Goal: Task Accomplishment & Management: Manage account settings

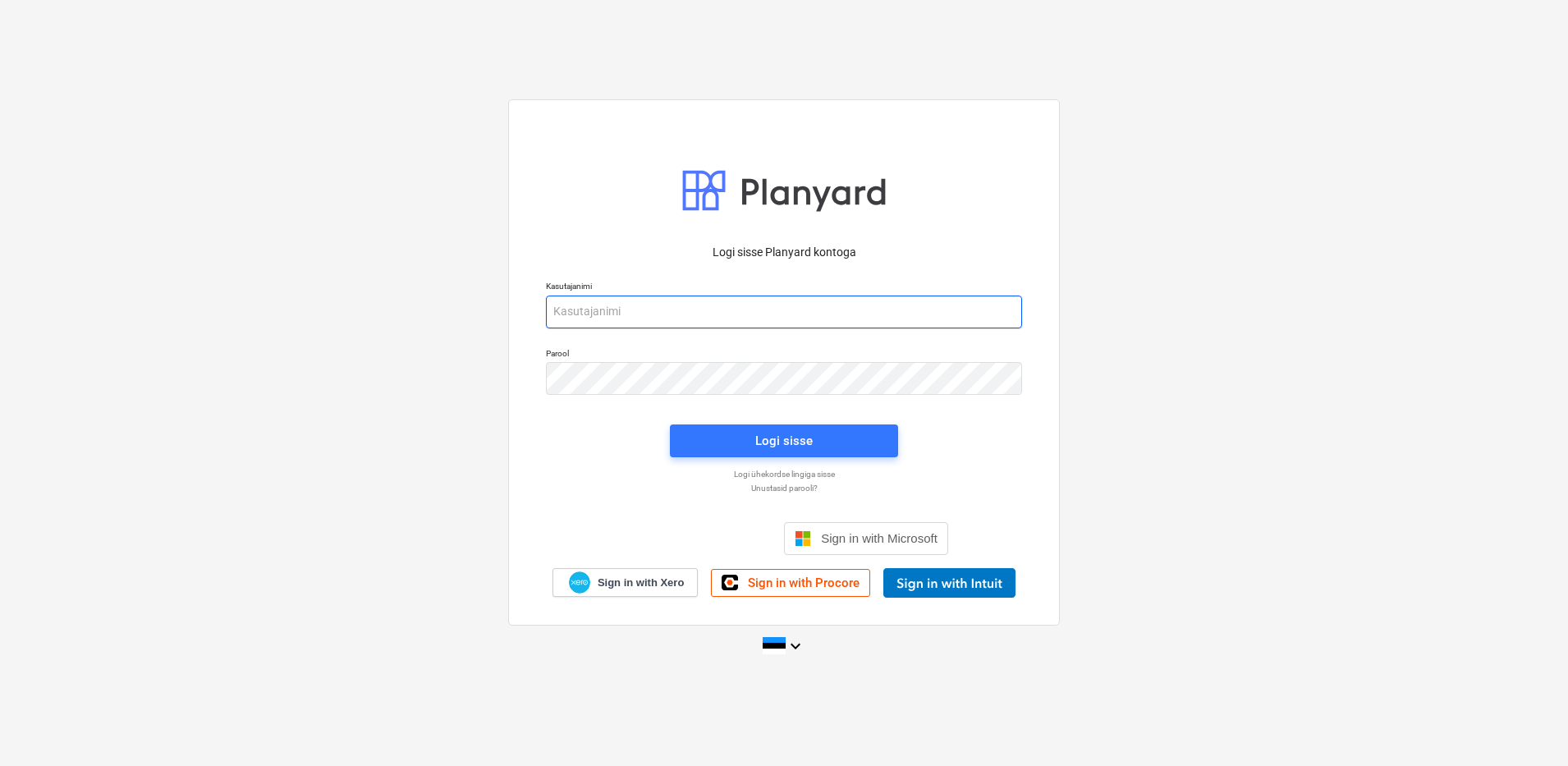
click at [655, 303] on input "email" at bounding box center [784, 312] width 476 height 33
type input "[EMAIL_ADDRESS][DOMAIN_NAME]"
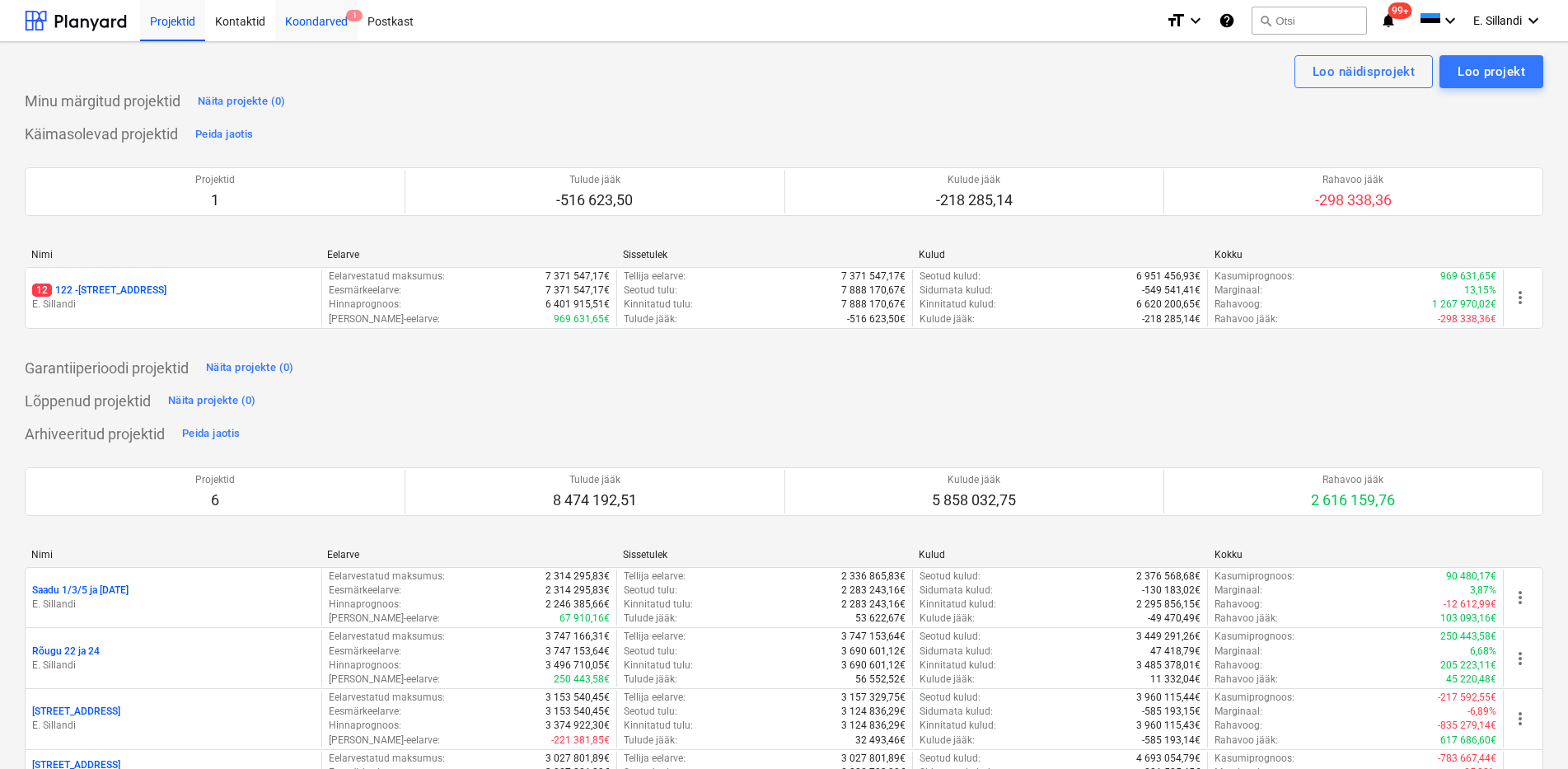
click at [305, 27] on div "Koondarved 1" at bounding box center [317, 20] width 82 height 42
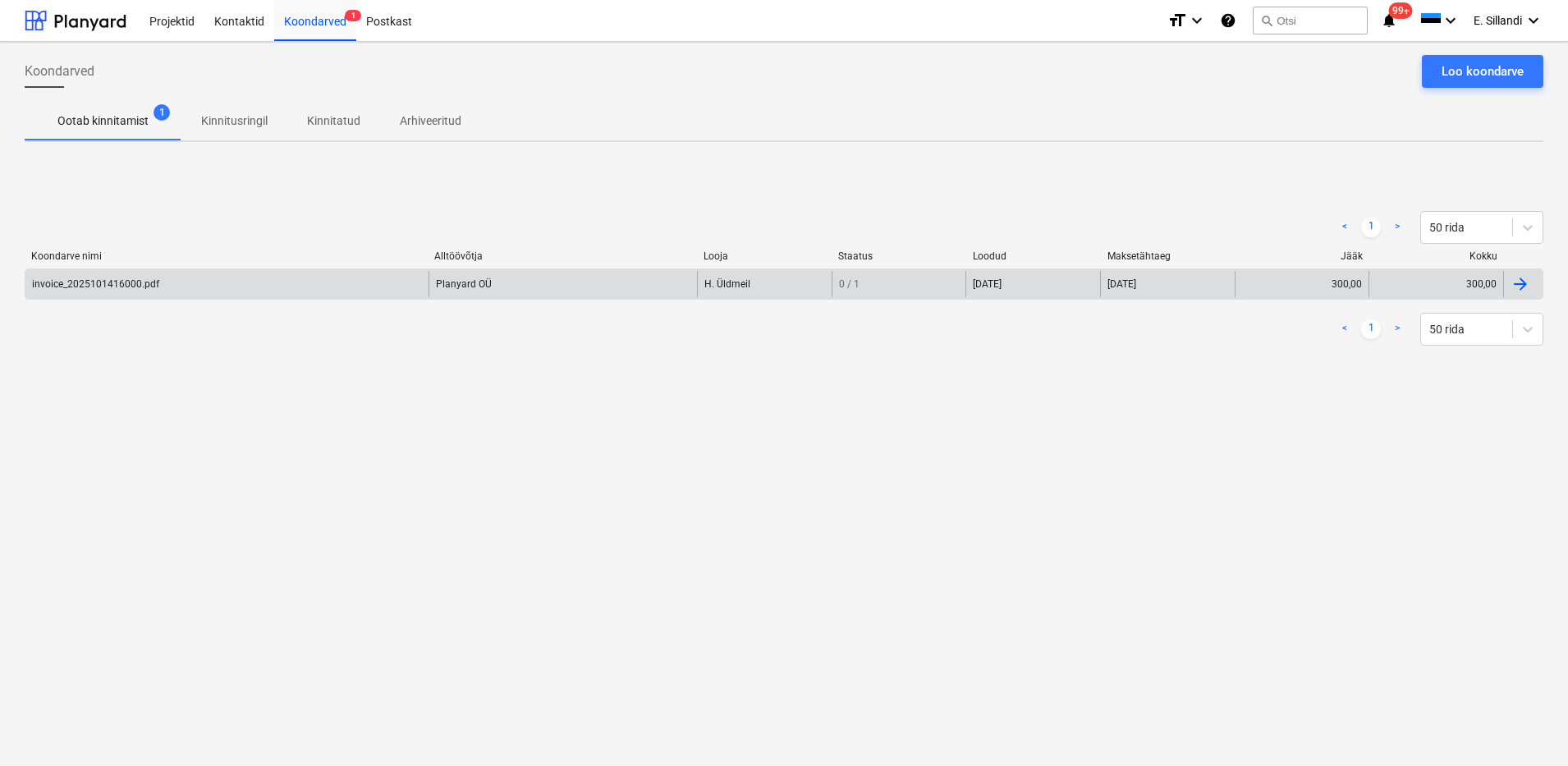
click at [130, 287] on div "invoice_2025101416000.pdf" at bounding box center [96, 283] width 128 height 11
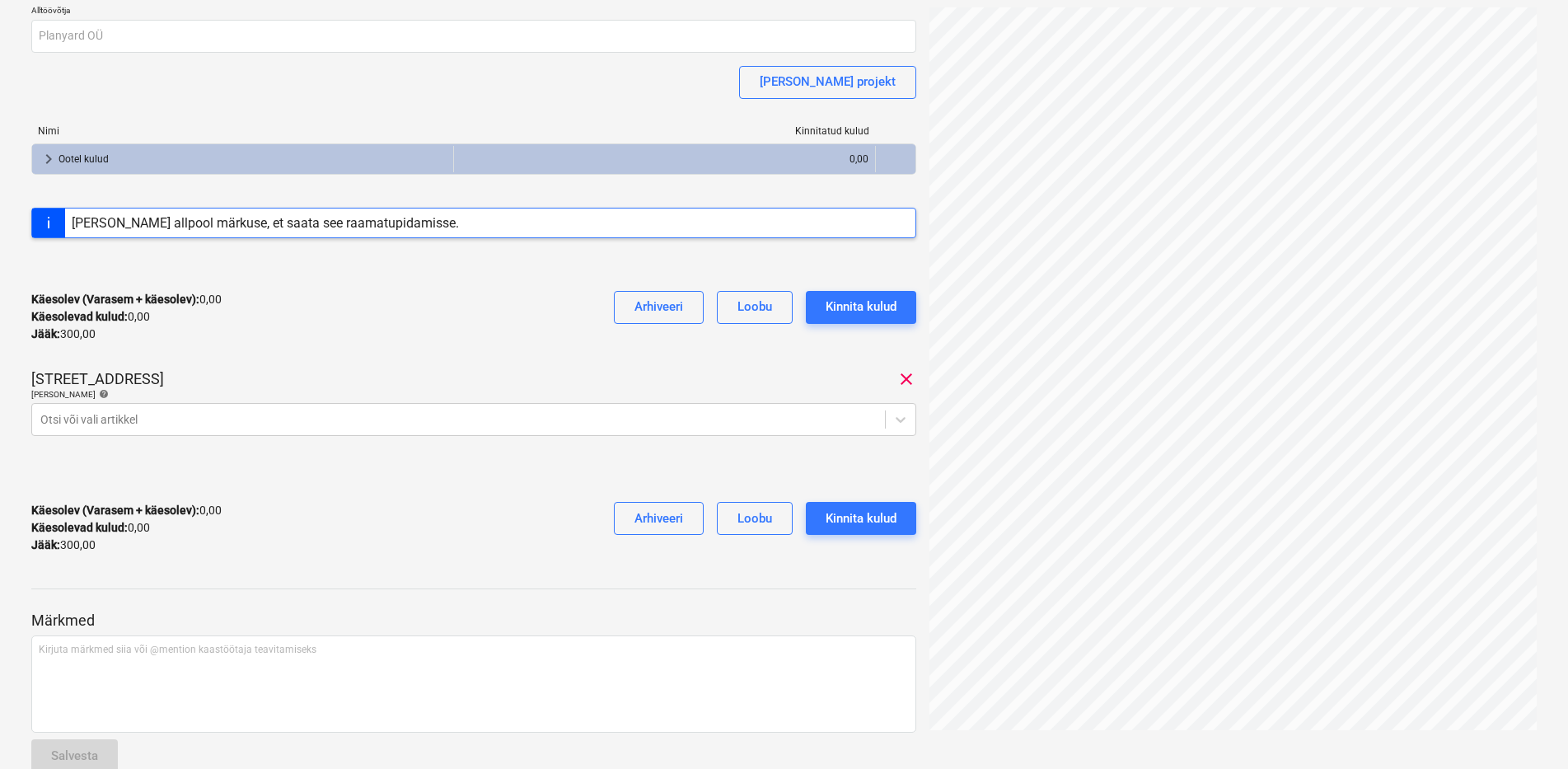
scroll to position [199, 0]
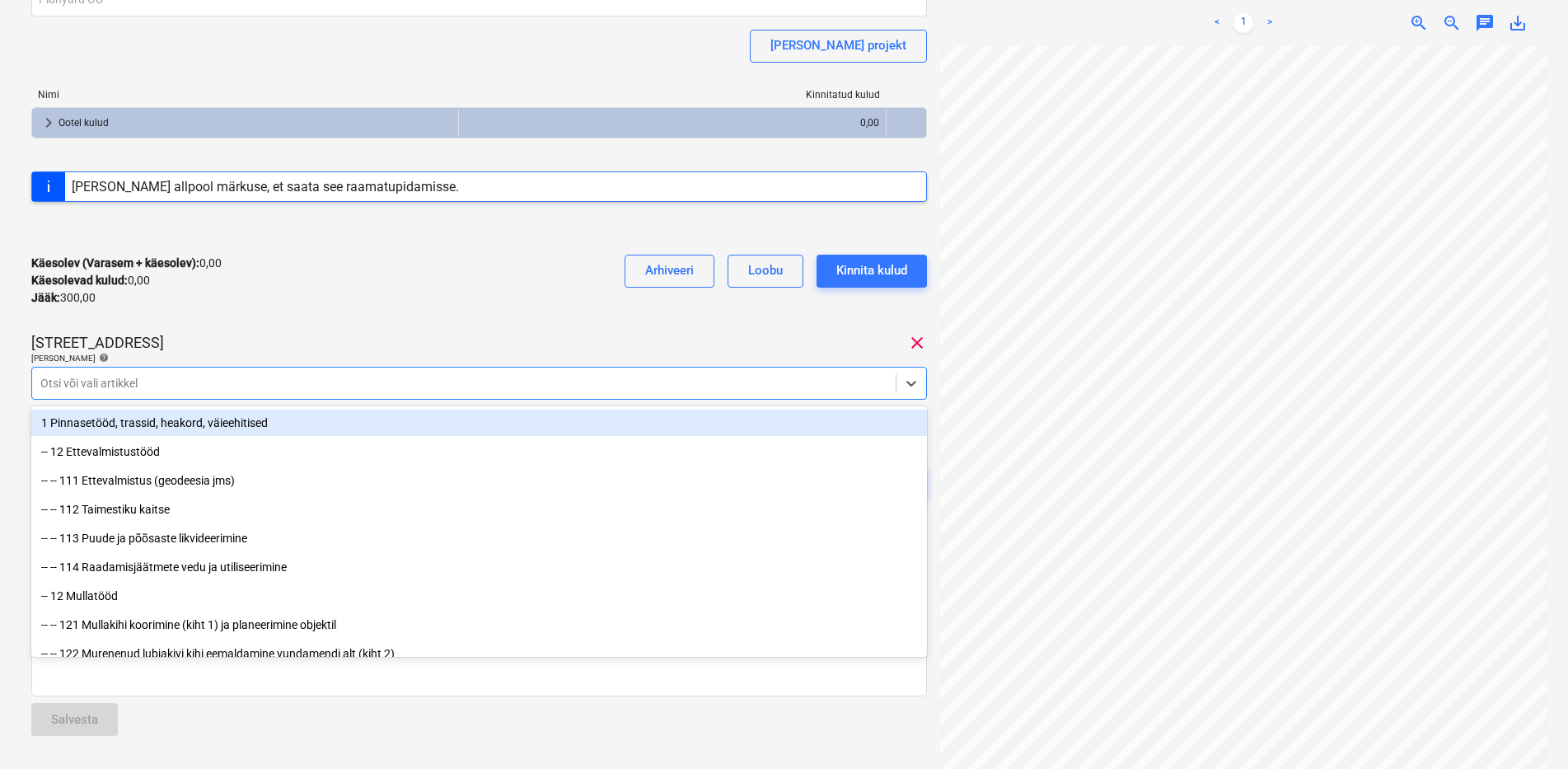
click at [401, 381] on div at bounding box center [464, 383] width 848 height 17
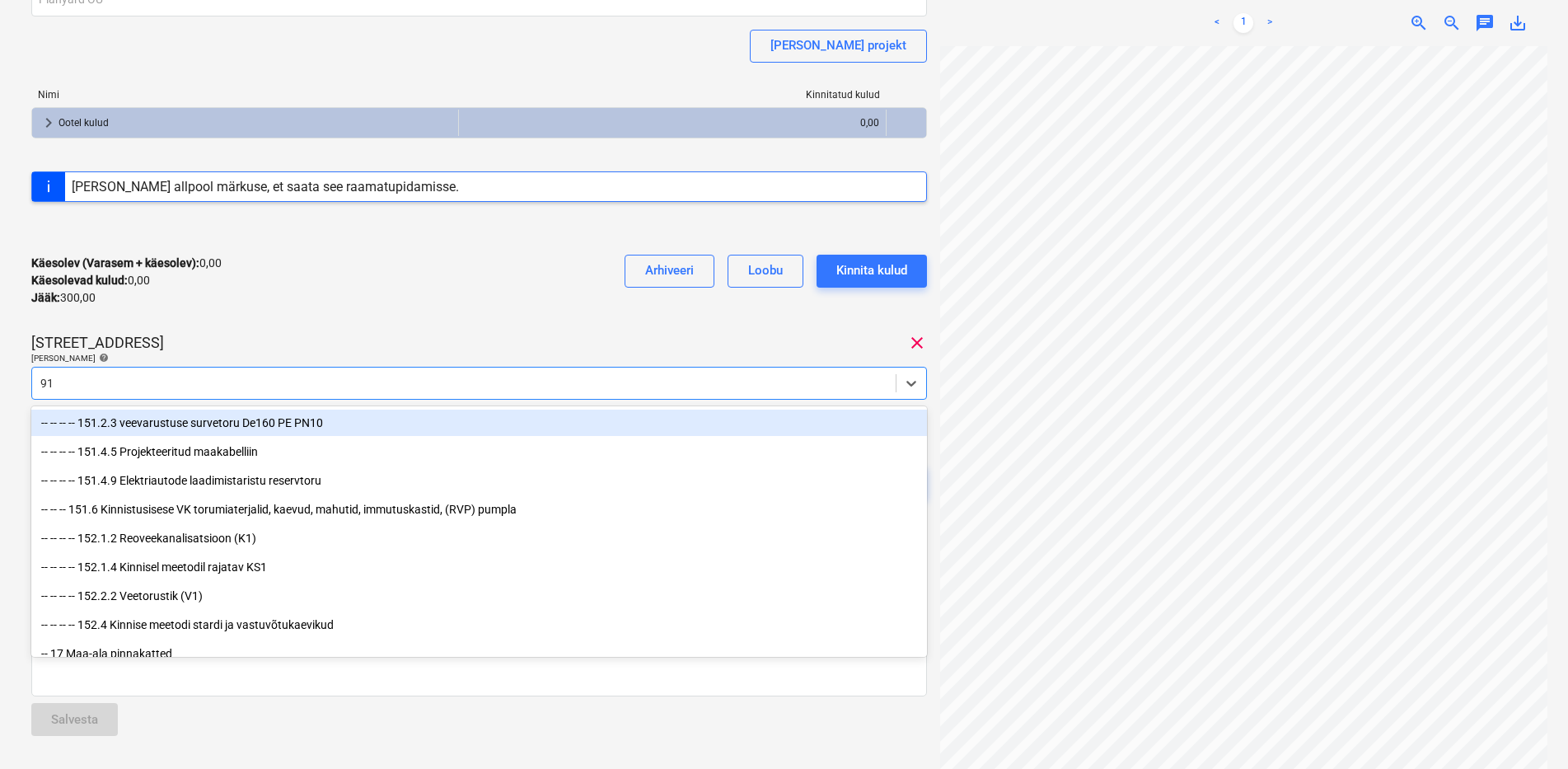
type input "911"
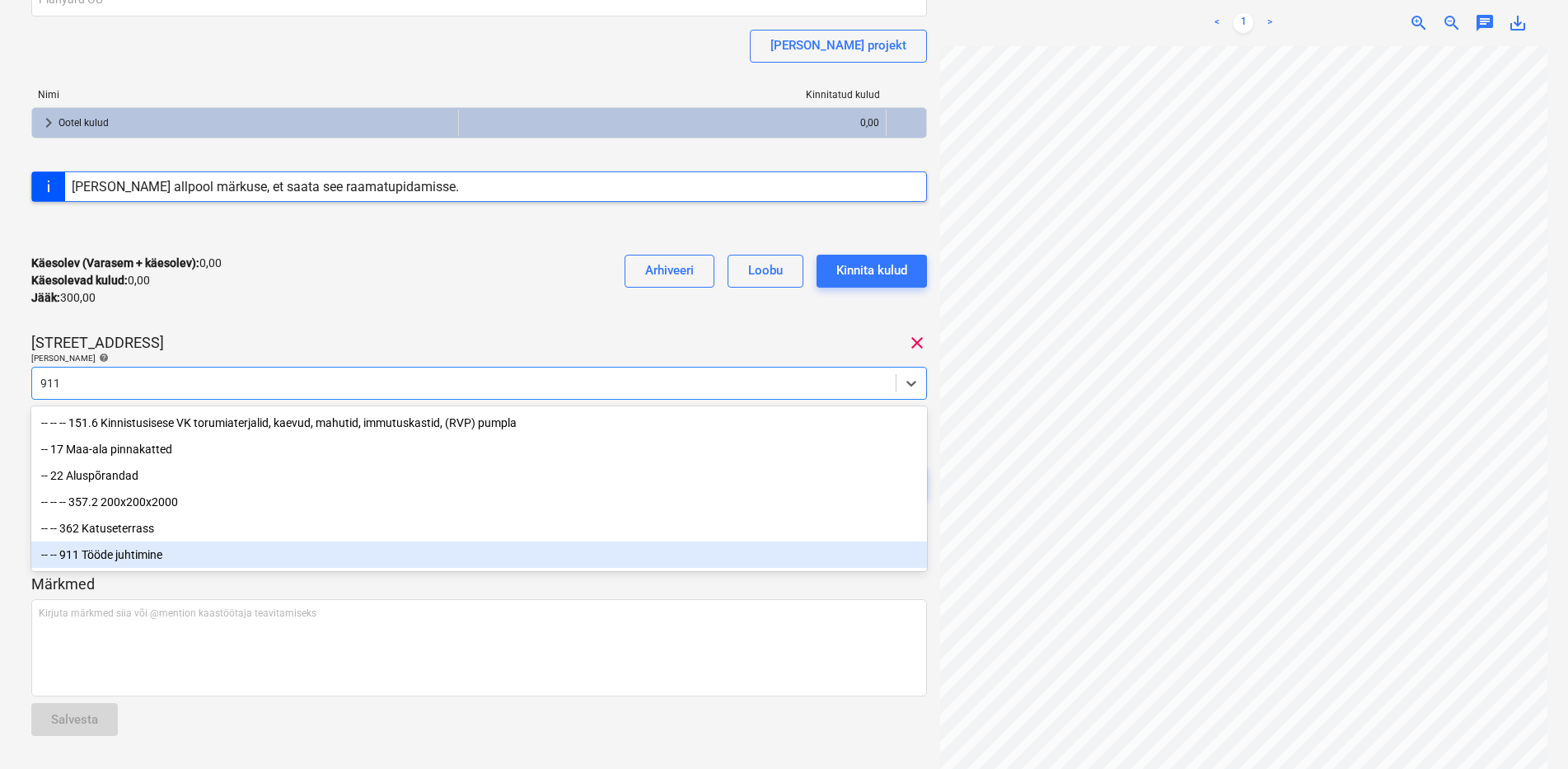
click at [114, 561] on div "-- -- 911 Tööde juhtimine" at bounding box center [479, 555] width 896 height 26
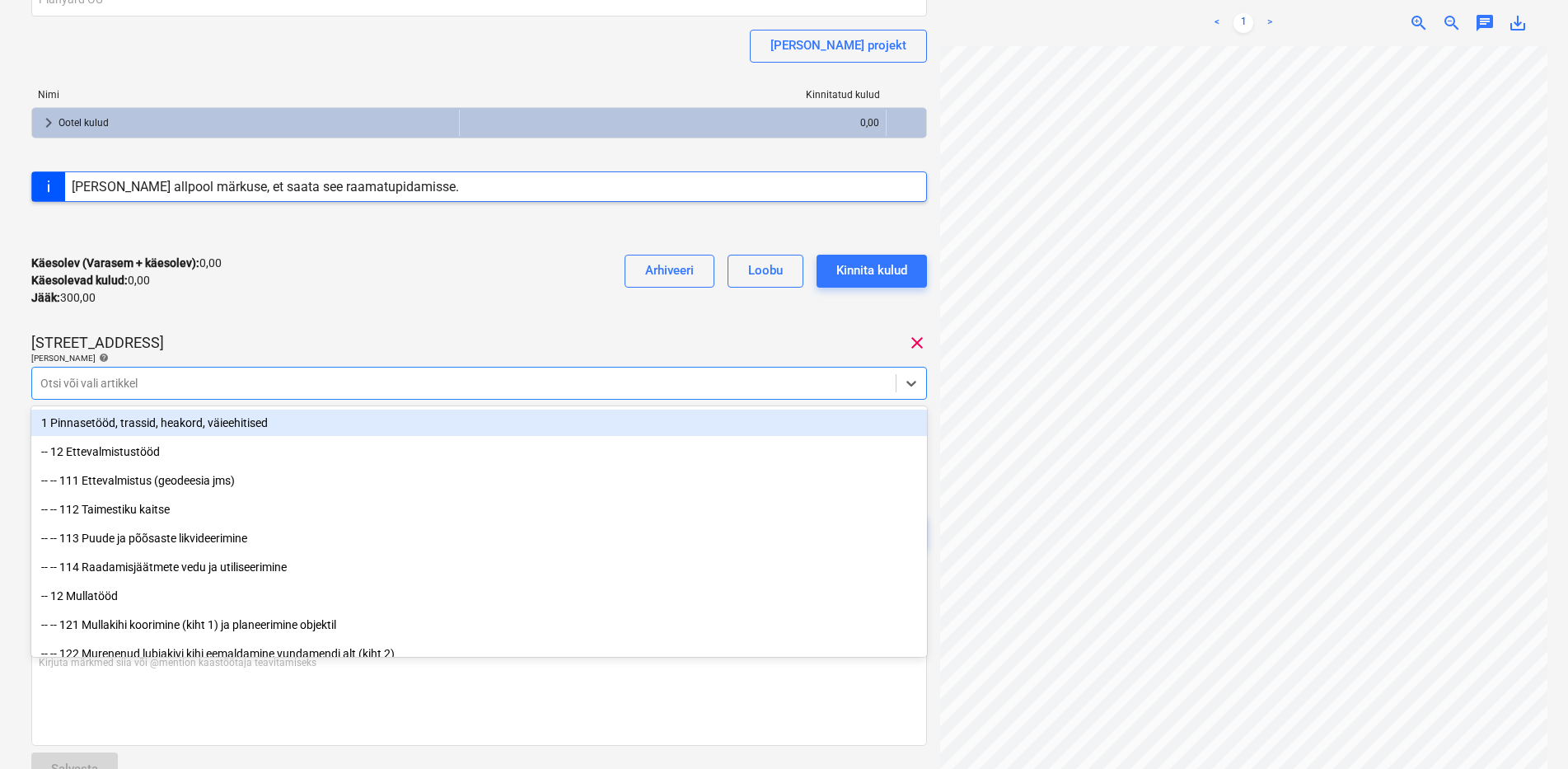
click at [254, 343] on div "Viieaia tee 28 clear" at bounding box center [479, 342] width 896 height 20
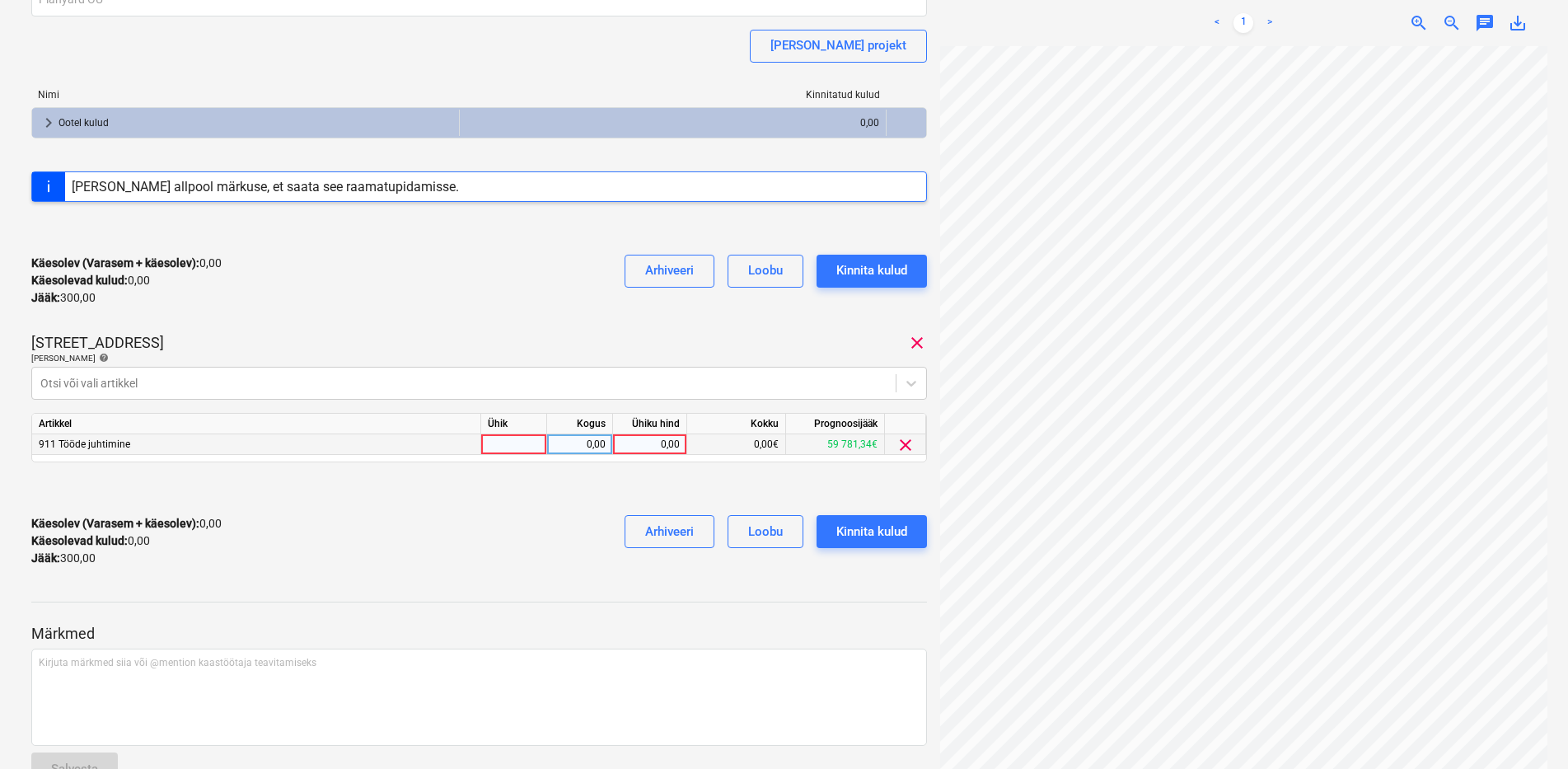
click at [672, 442] on div "0,00" at bounding box center [649, 444] width 61 height 20
type input "75"
click at [627, 494] on div at bounding box center [479, 489] width 896 height 26
click at [859, 535] on div "Kinnita kulud" at bounding box center [871, 532] width 71 height 21
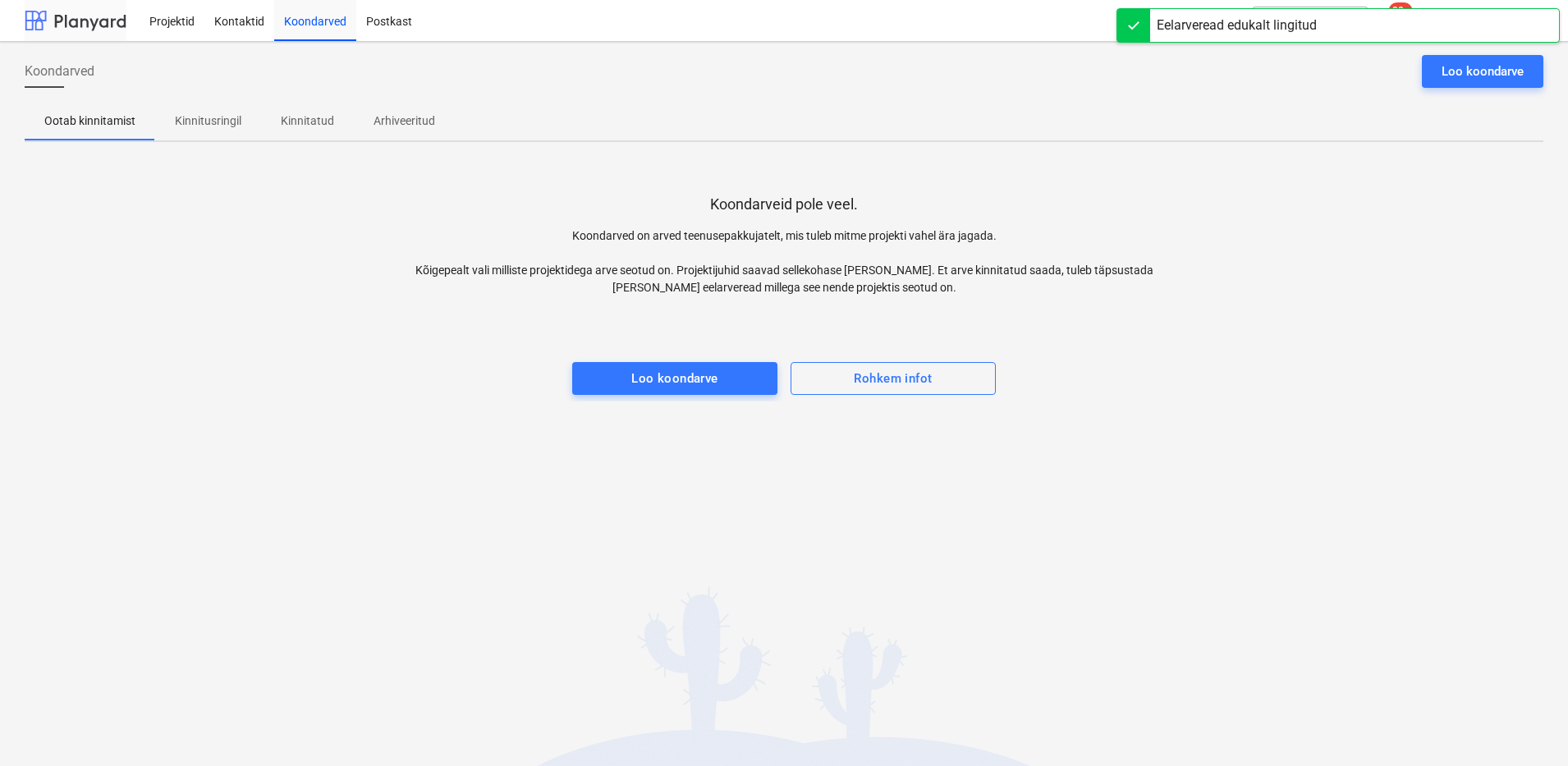
click at [96, 32] on div at bounding box center [75, 20] width 101 height 41
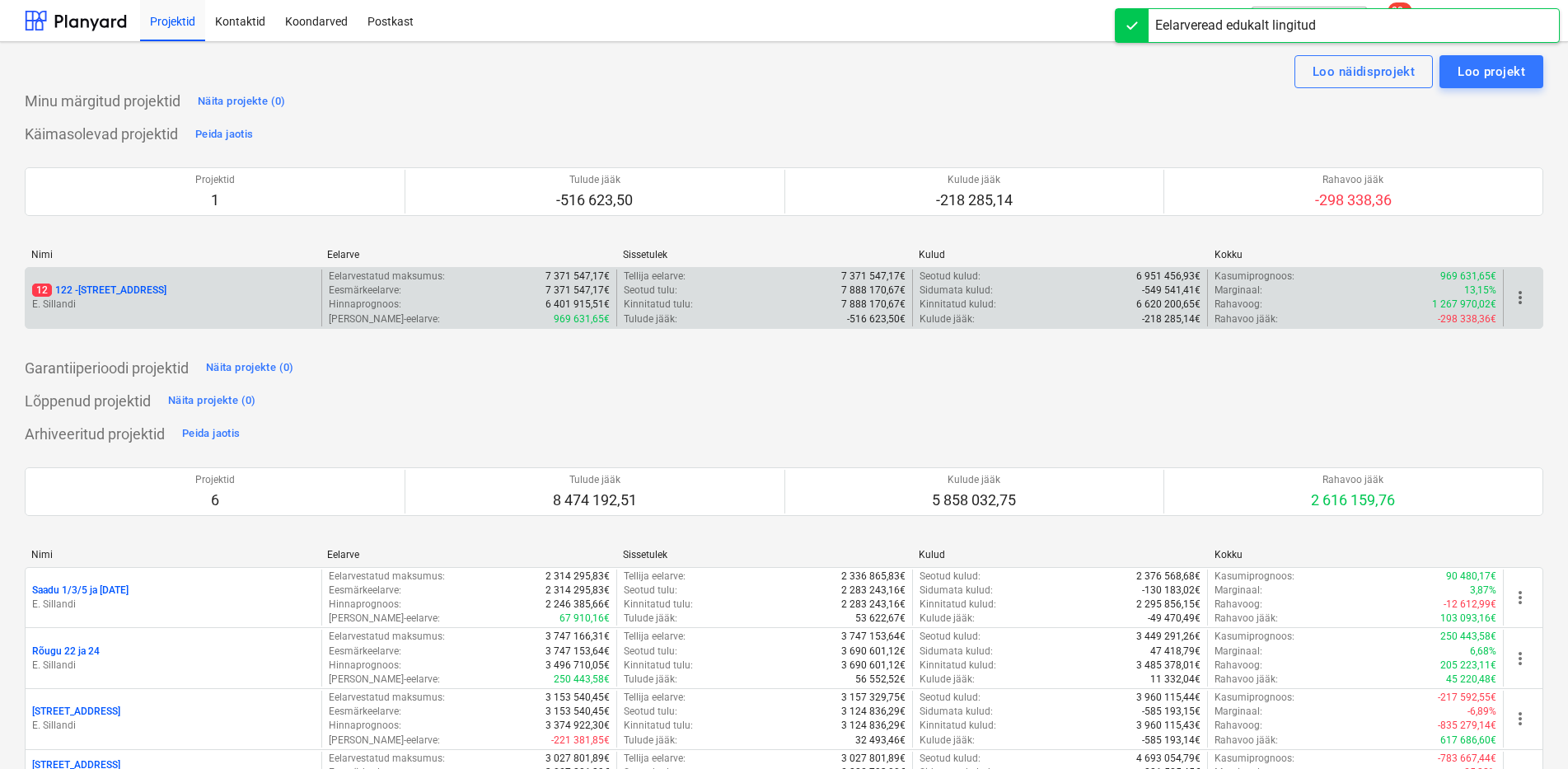
click at [183, 296] on div "12 122 - [STREET_ADDRESS]" at bounding box center [174, 291] width 283 height 14
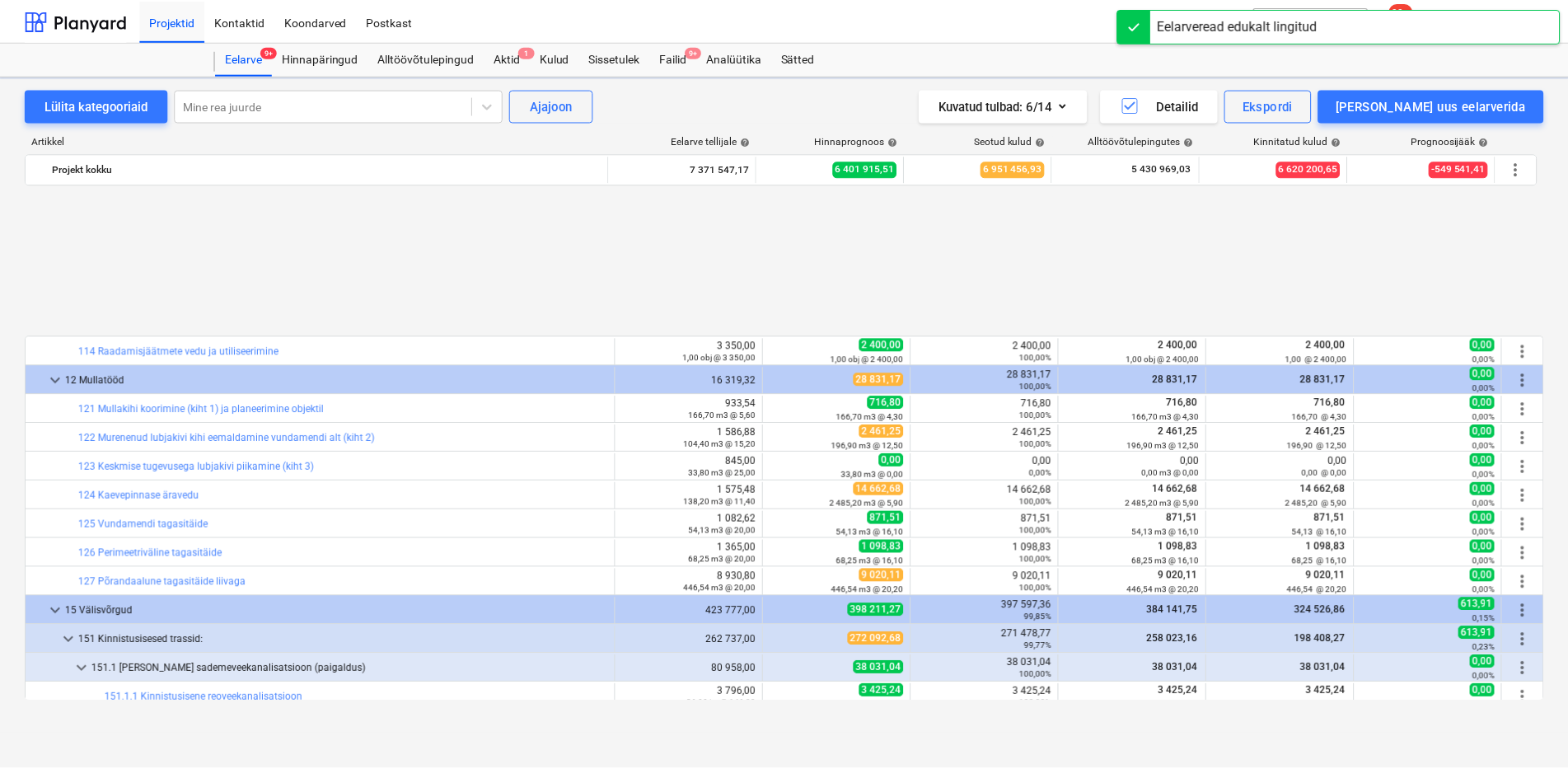
scroll to position [729, 0]
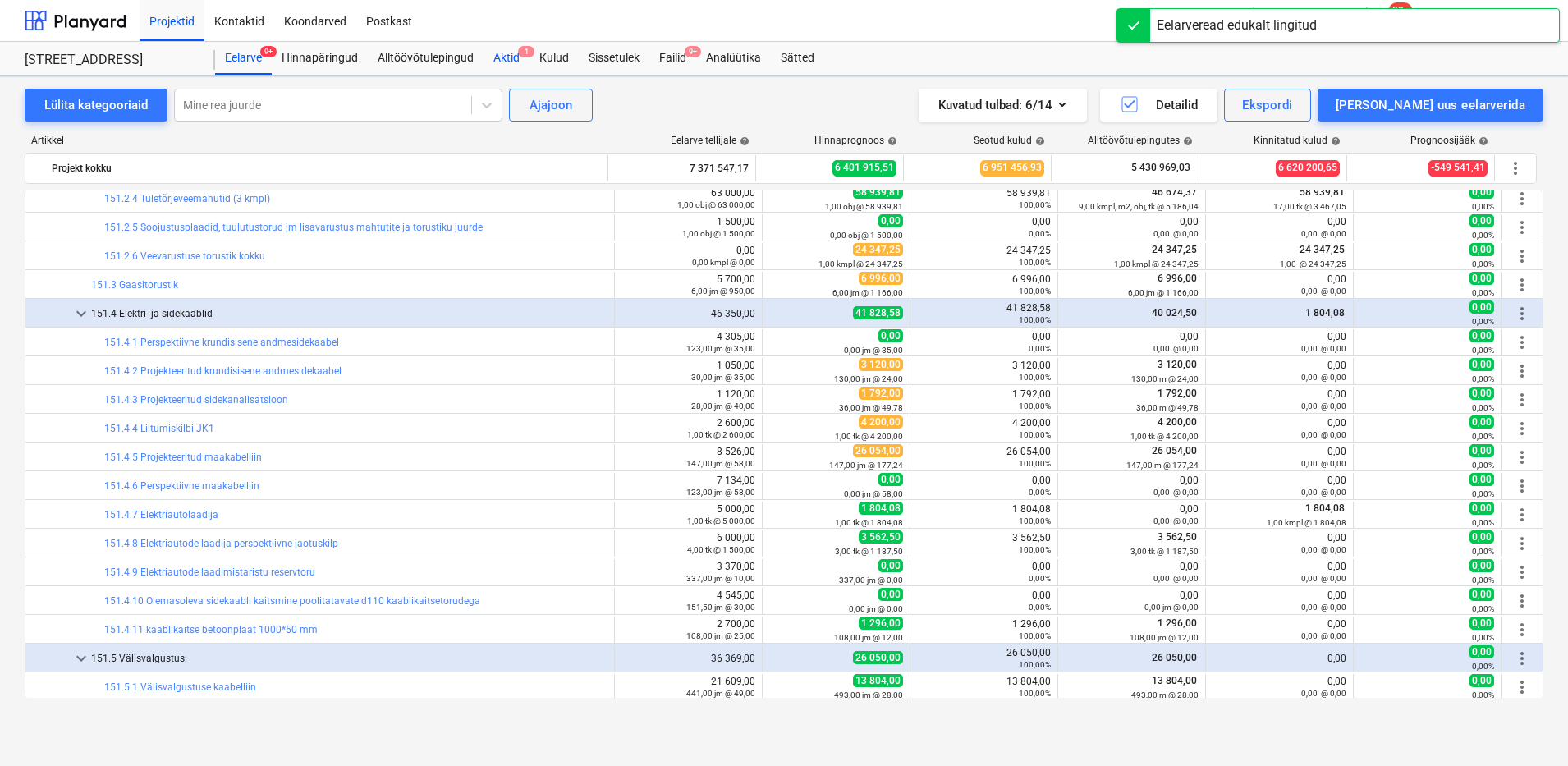
click at [504, 59] on div "Aktid 1" at bounding box center [506, 59] width 46 height 33
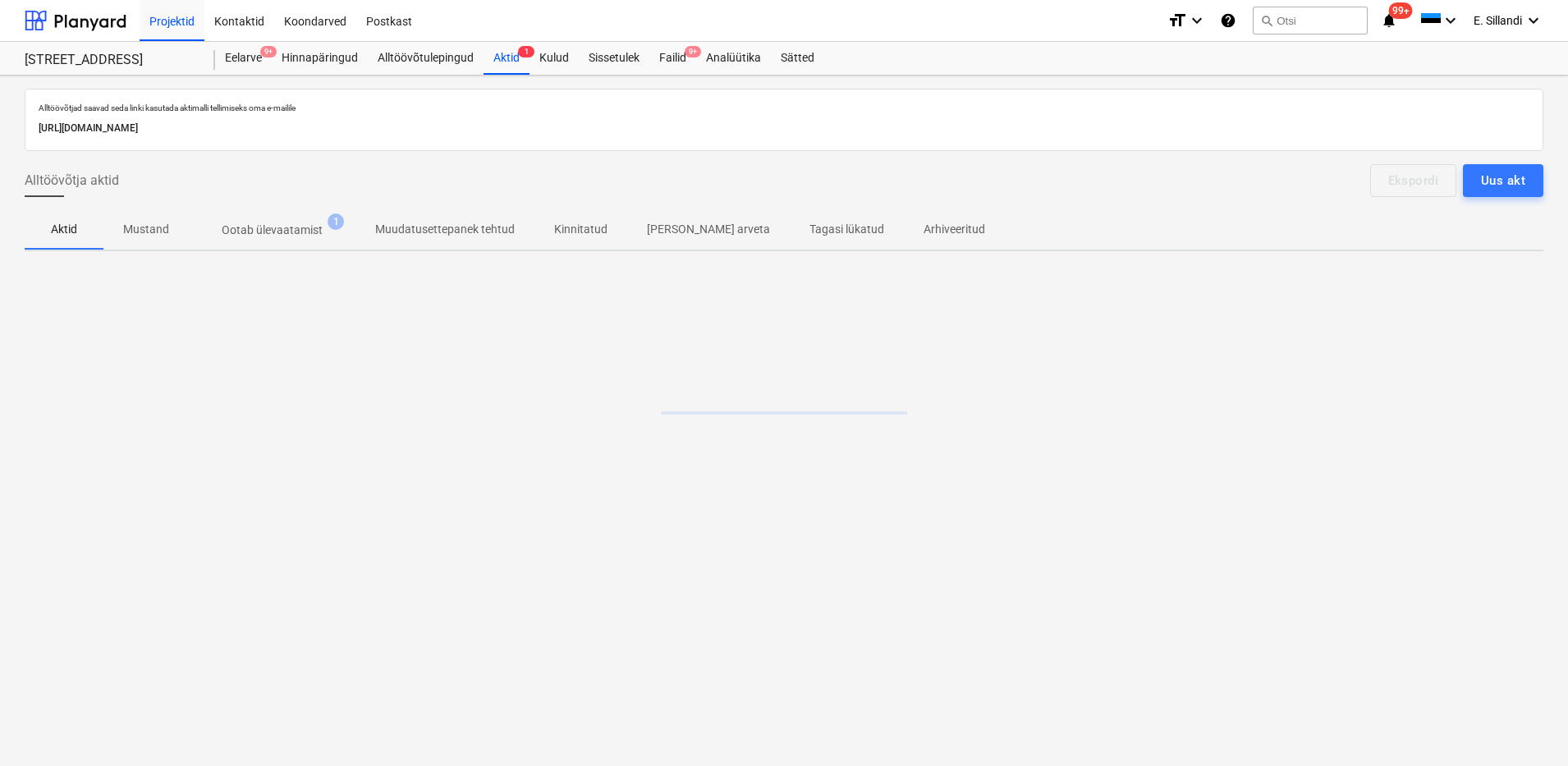
click at [288, 222] on p "Ootab ülevaatamist" at bounding box center [273, 231] width 101 height 17
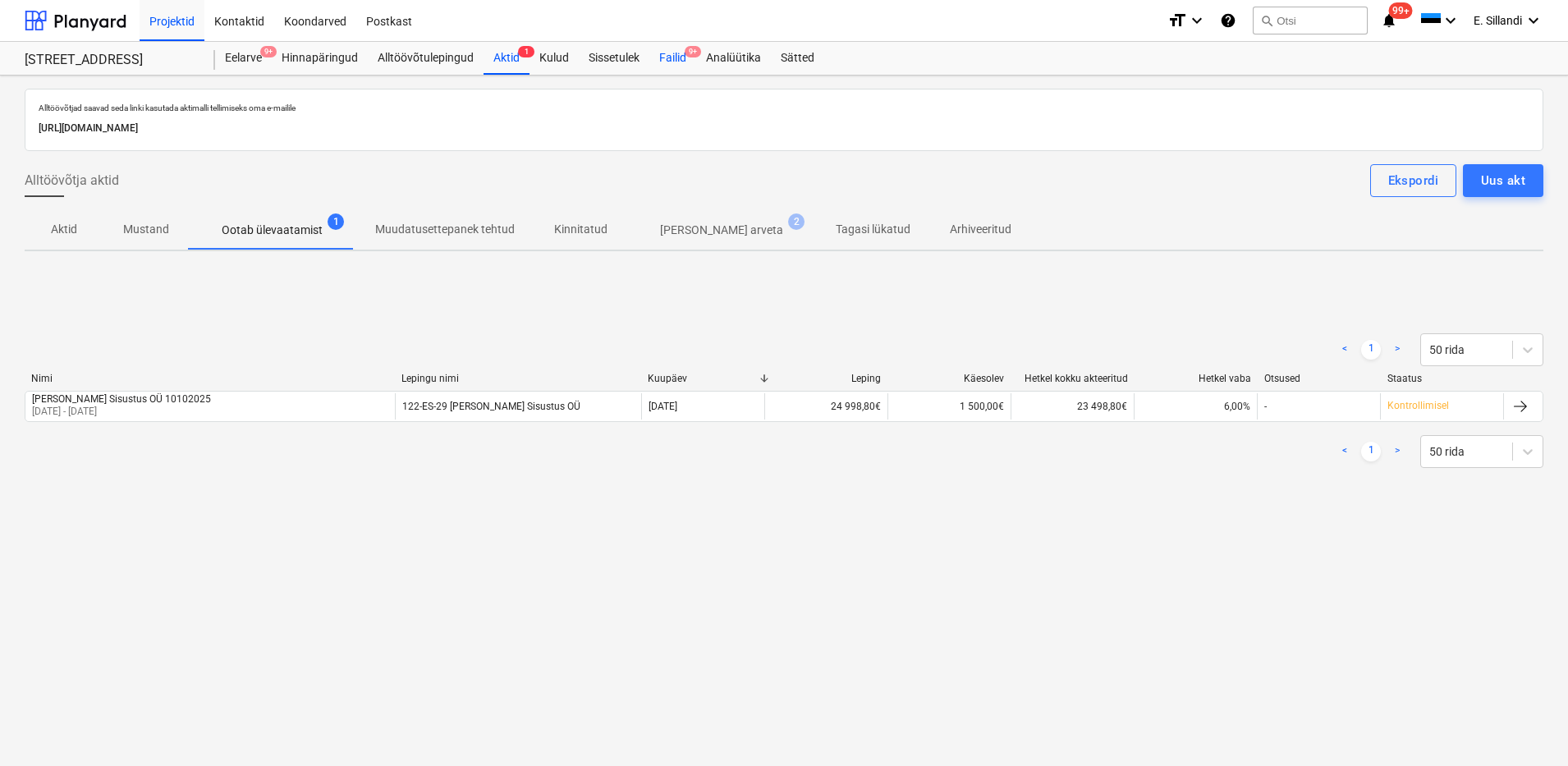
click at [674, 59] on div "Failid 9+" at bounding box center [673, 59] width 47 height 33
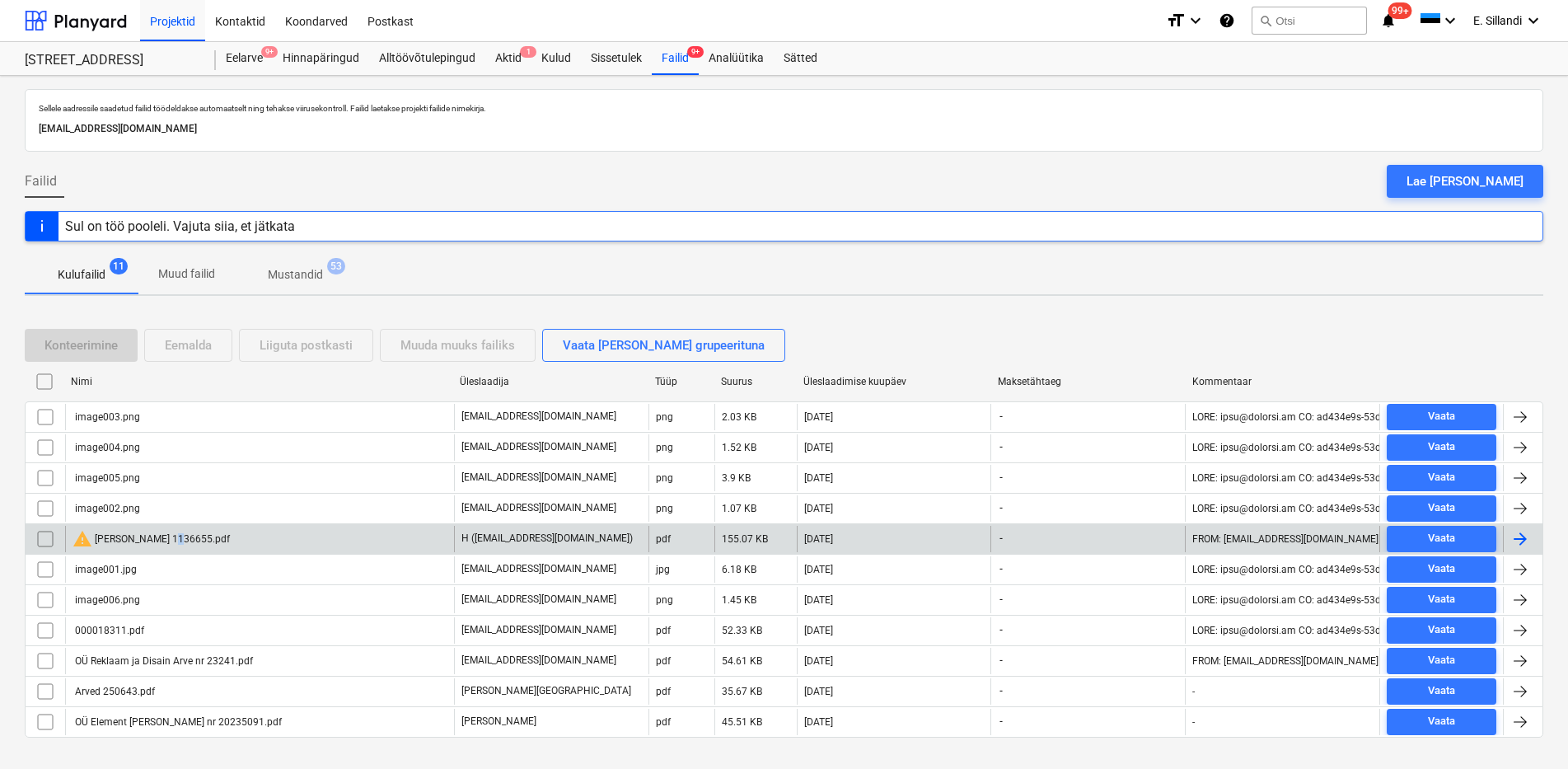
click at [161, 536] on div "warning [PERSON_NAME] 1136655.pdf" at bounding box center [151, 539] width 157 height 20
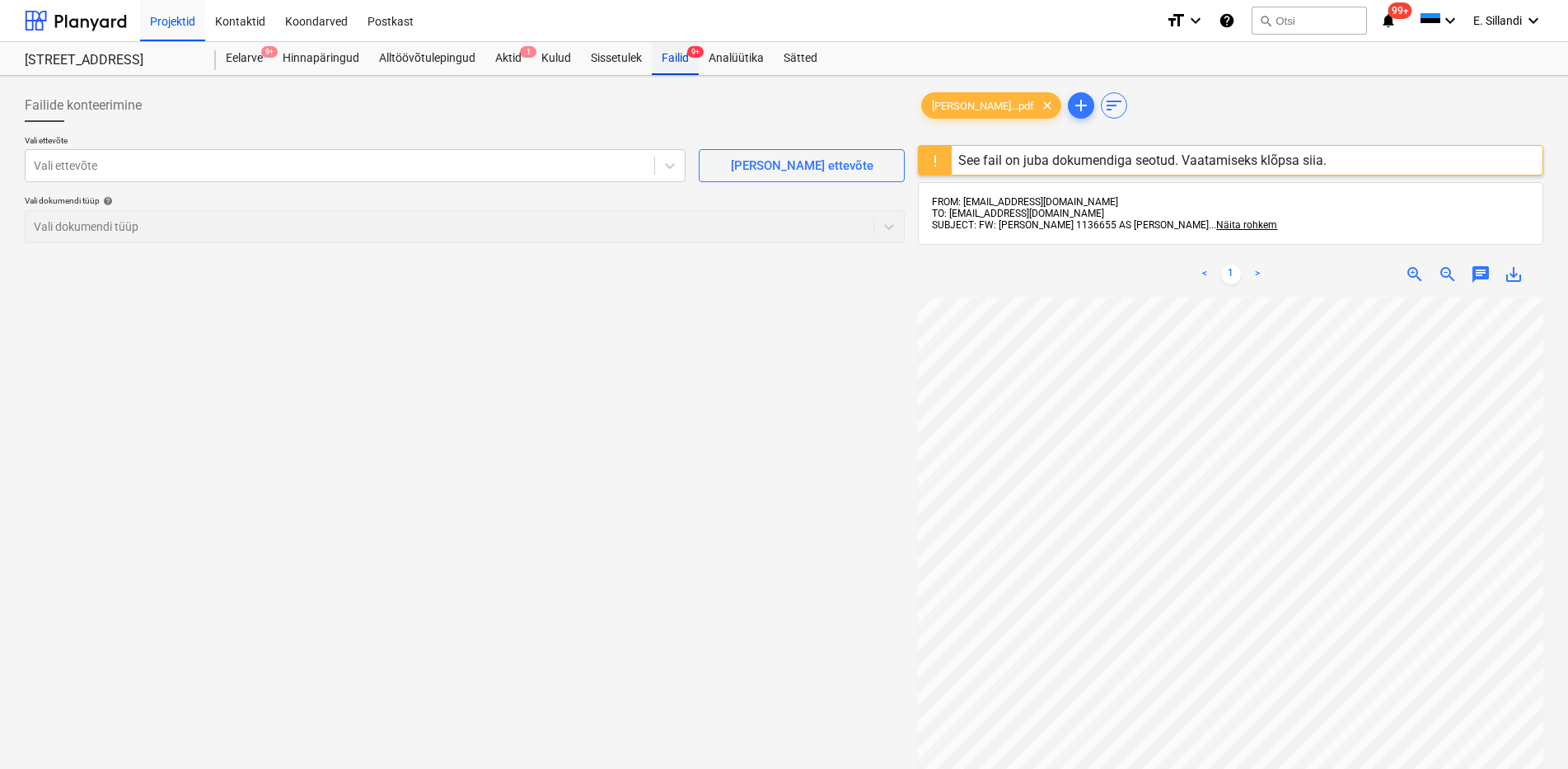
click at [679, 59] on div "Failid 9+" at bounding box center [676, 59] width 47 height 33
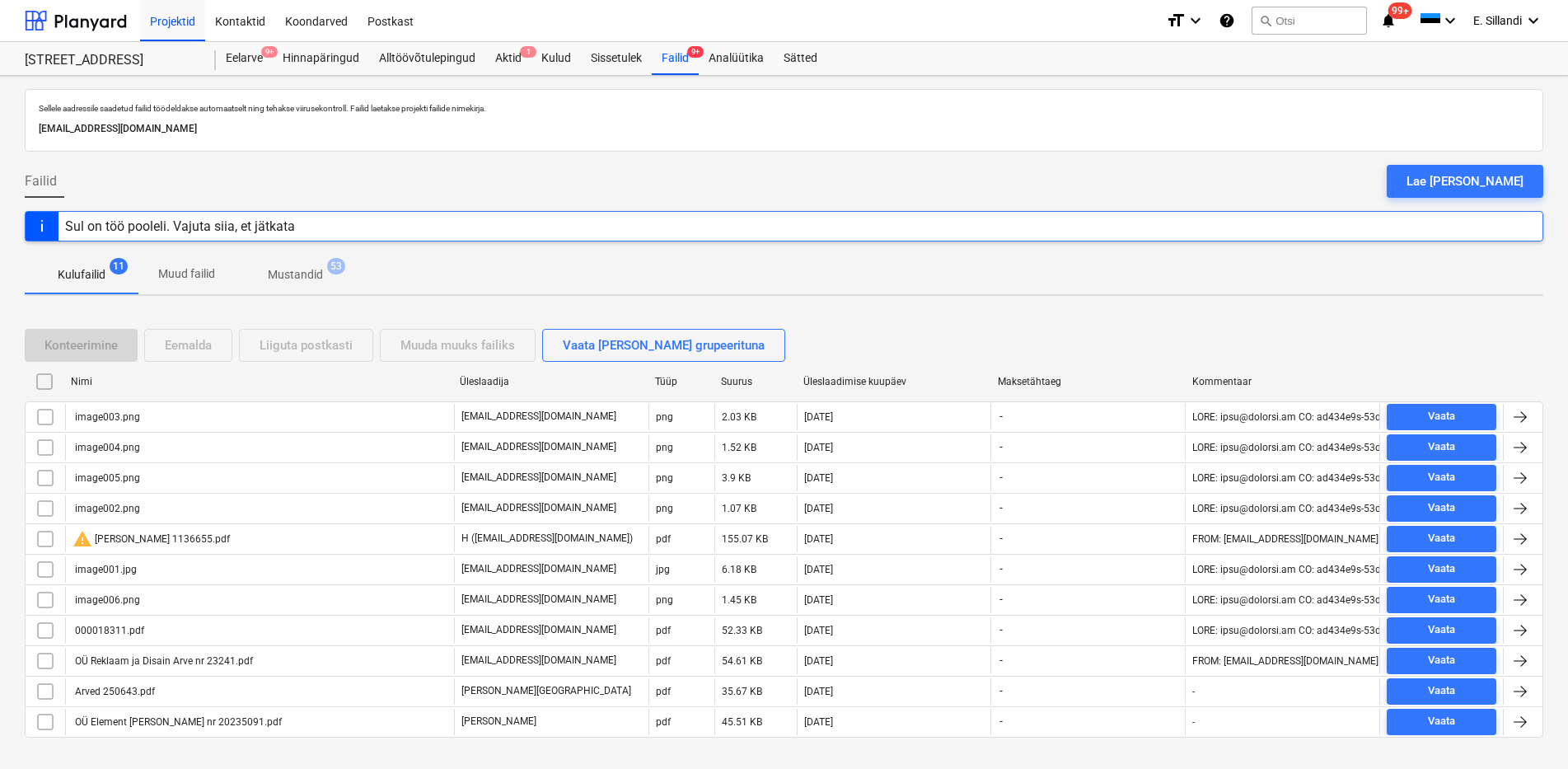
click at [54, 536] on input "checkbox" at bounding box center [46, 539] width 26 height 26
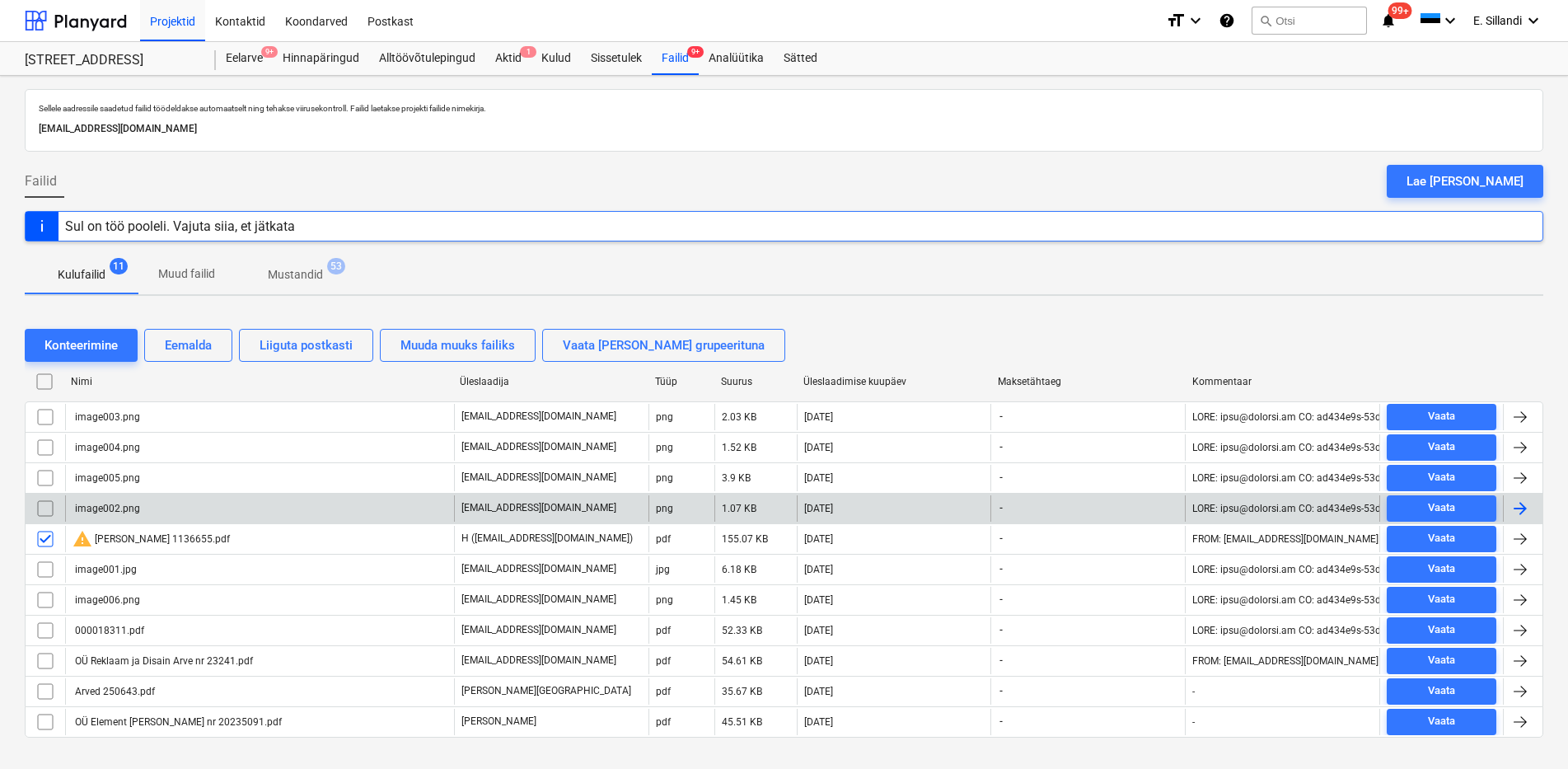
click at [44, 509] on input "checkbox" at bounding box center [46, 509] width 26 height 26
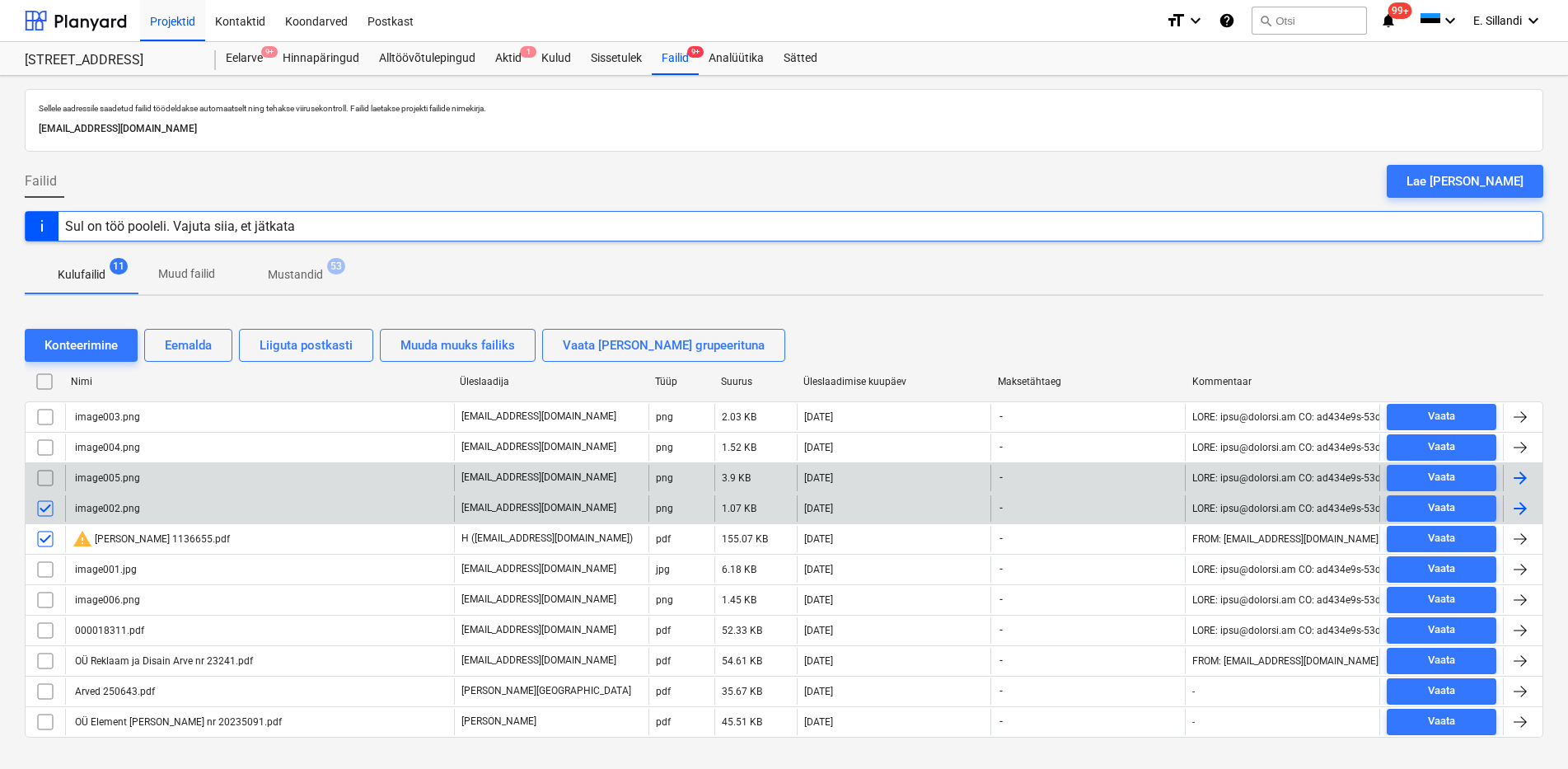
click at [43, 469] on input "checkbox" at bounding box center [46, 478] width 26 height 26
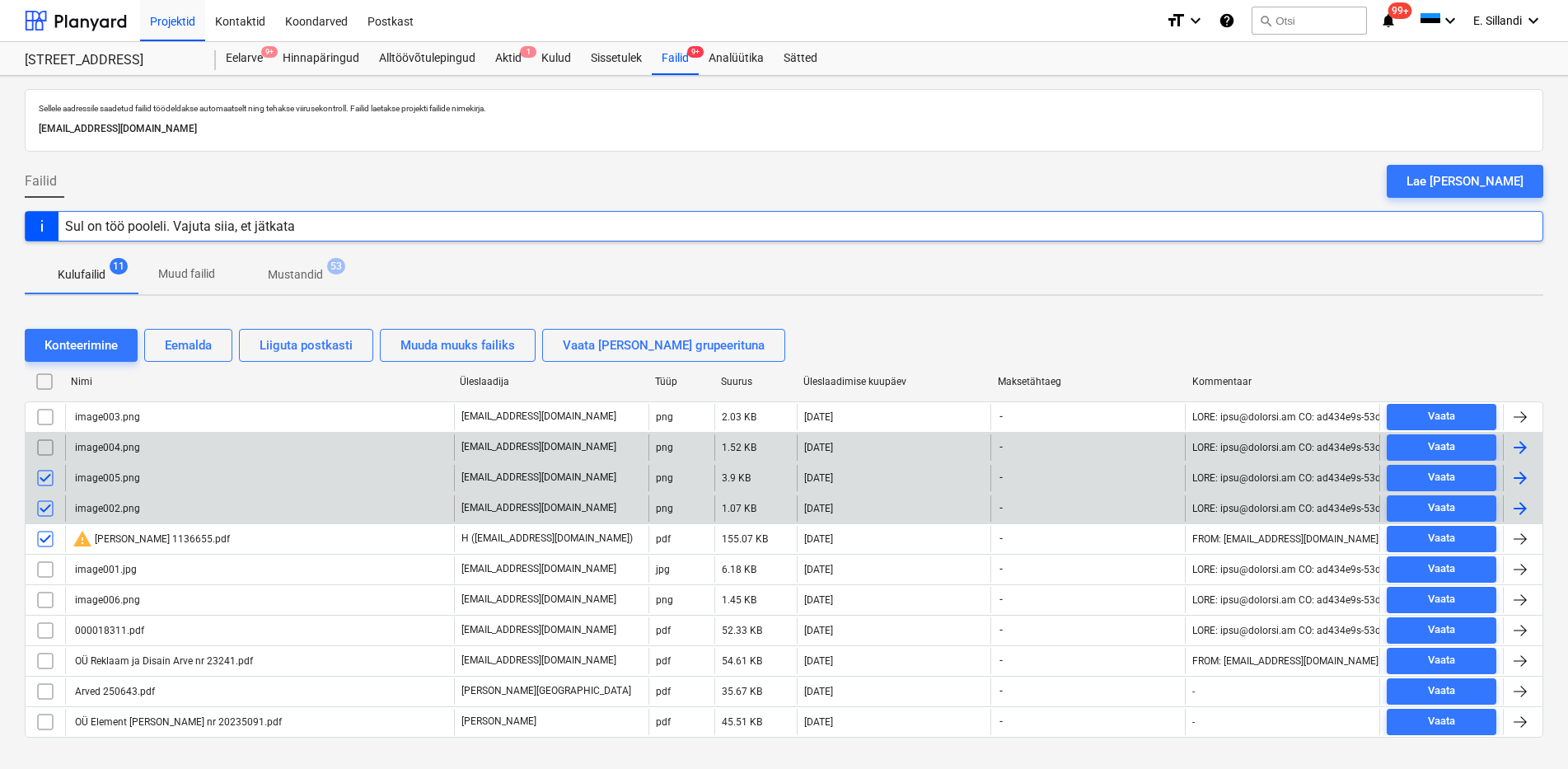
click at [43, 444] on input "checkbox" at bounding box center [46, 448] width 26 height 26
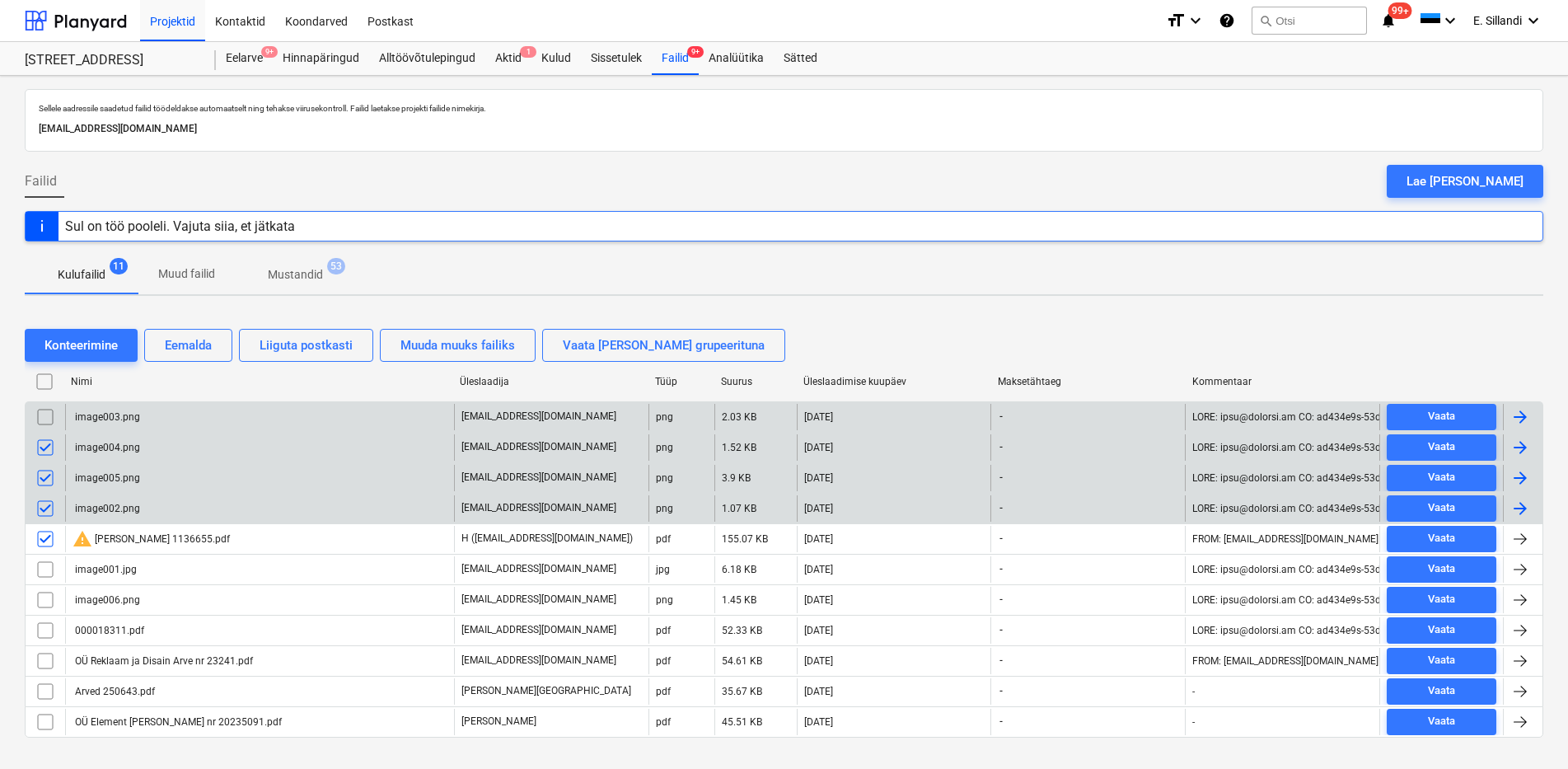
click at [42, 417] on input "checkbox" at bounding box center [46, 417] width 26 height 26
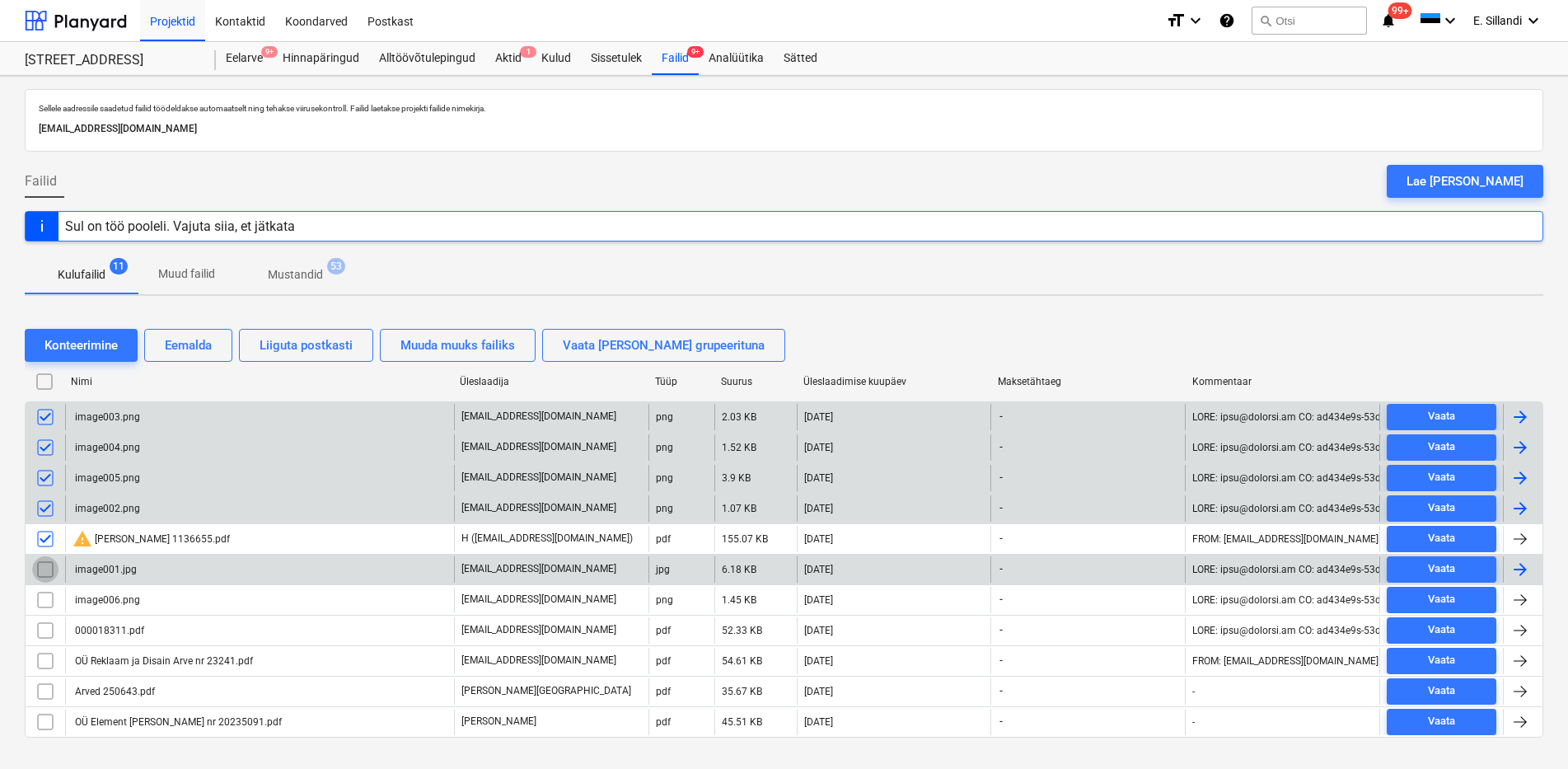
click at [47, 563] on input "checkbox" at bounding box center [46, 570] width 26 height 26
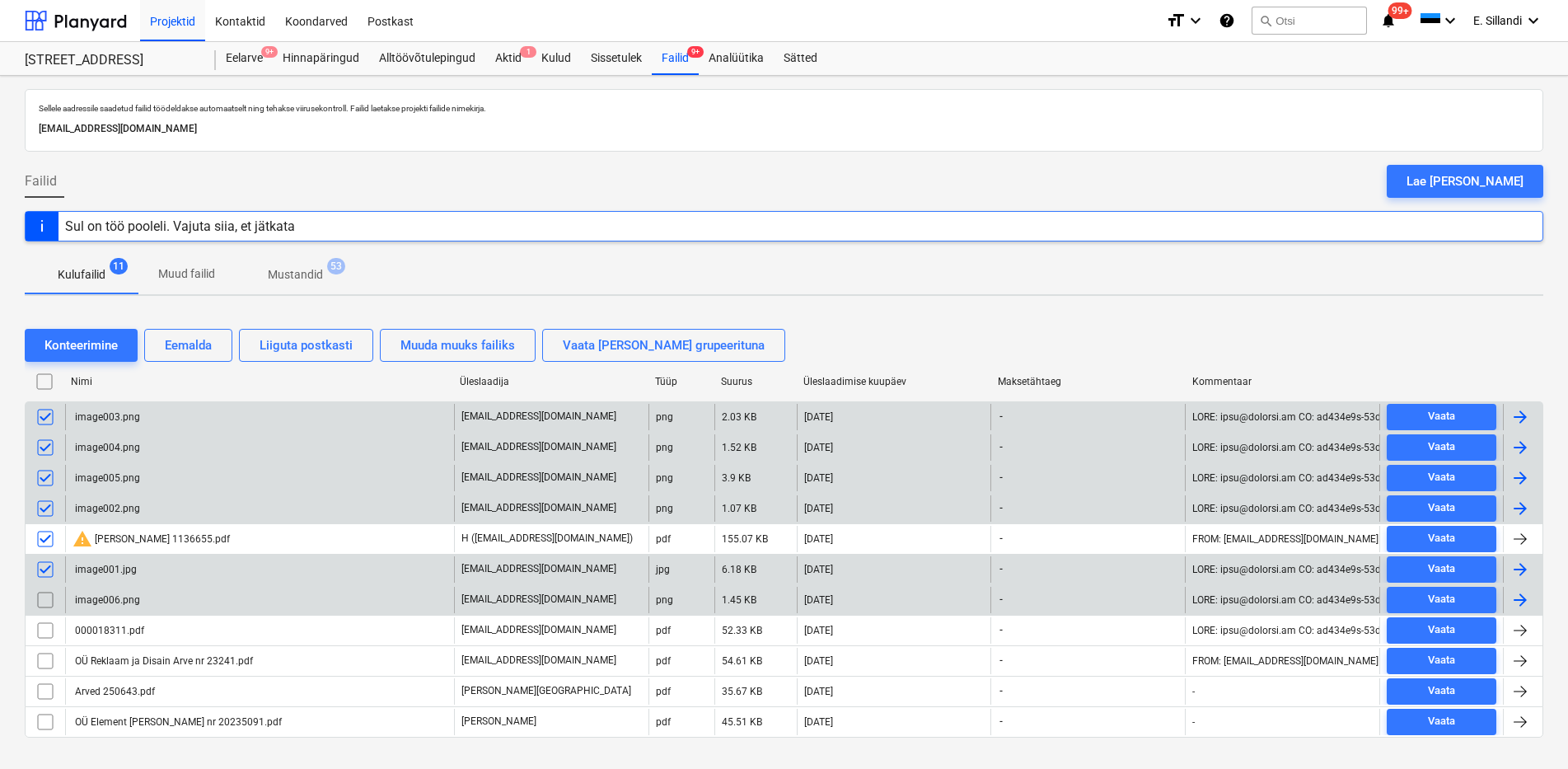
click at [41, 593] on input "checkbox" at bounding box center [46, 600] width 26 height 26
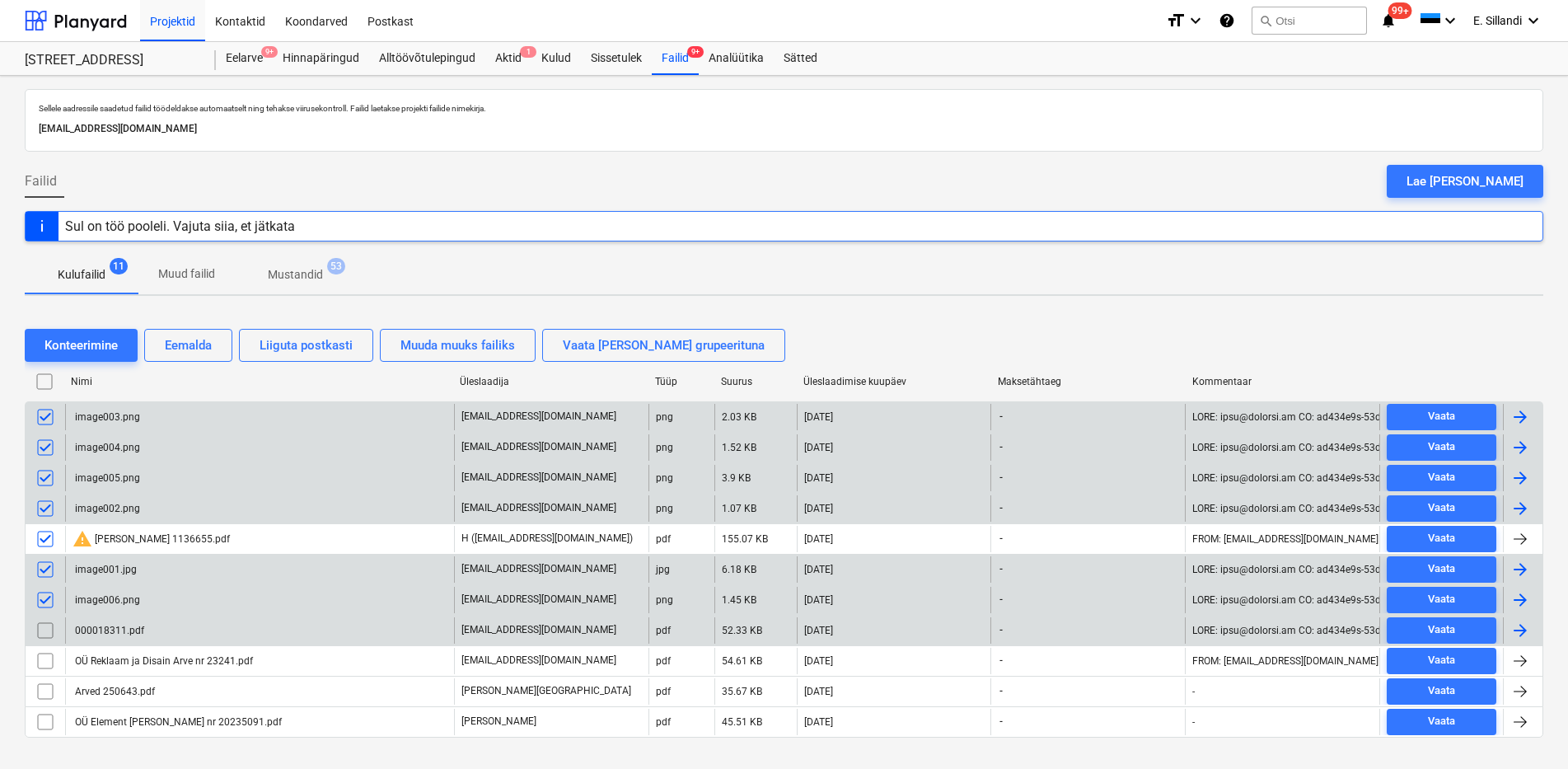
click at [47, 623] on input "checkbox" at bounding box center [46, 631] width 26 height 26
click at [191, 341] on div "Eemalda" at bounding box center [189, 345] width 47 height 21
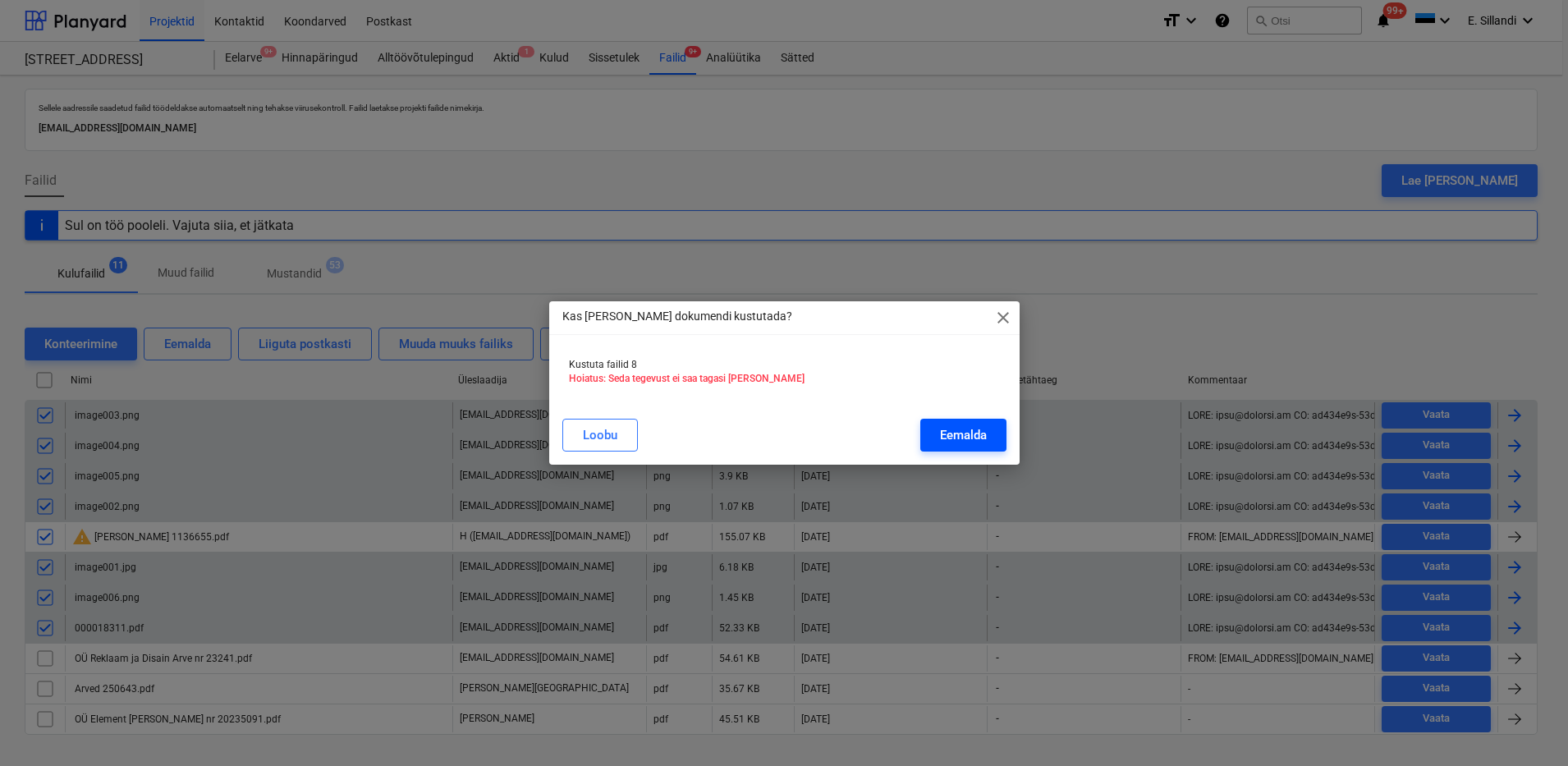
click at [937, 440] on button "Eemalda" at bounding box center [963, 435] width 87 height 33
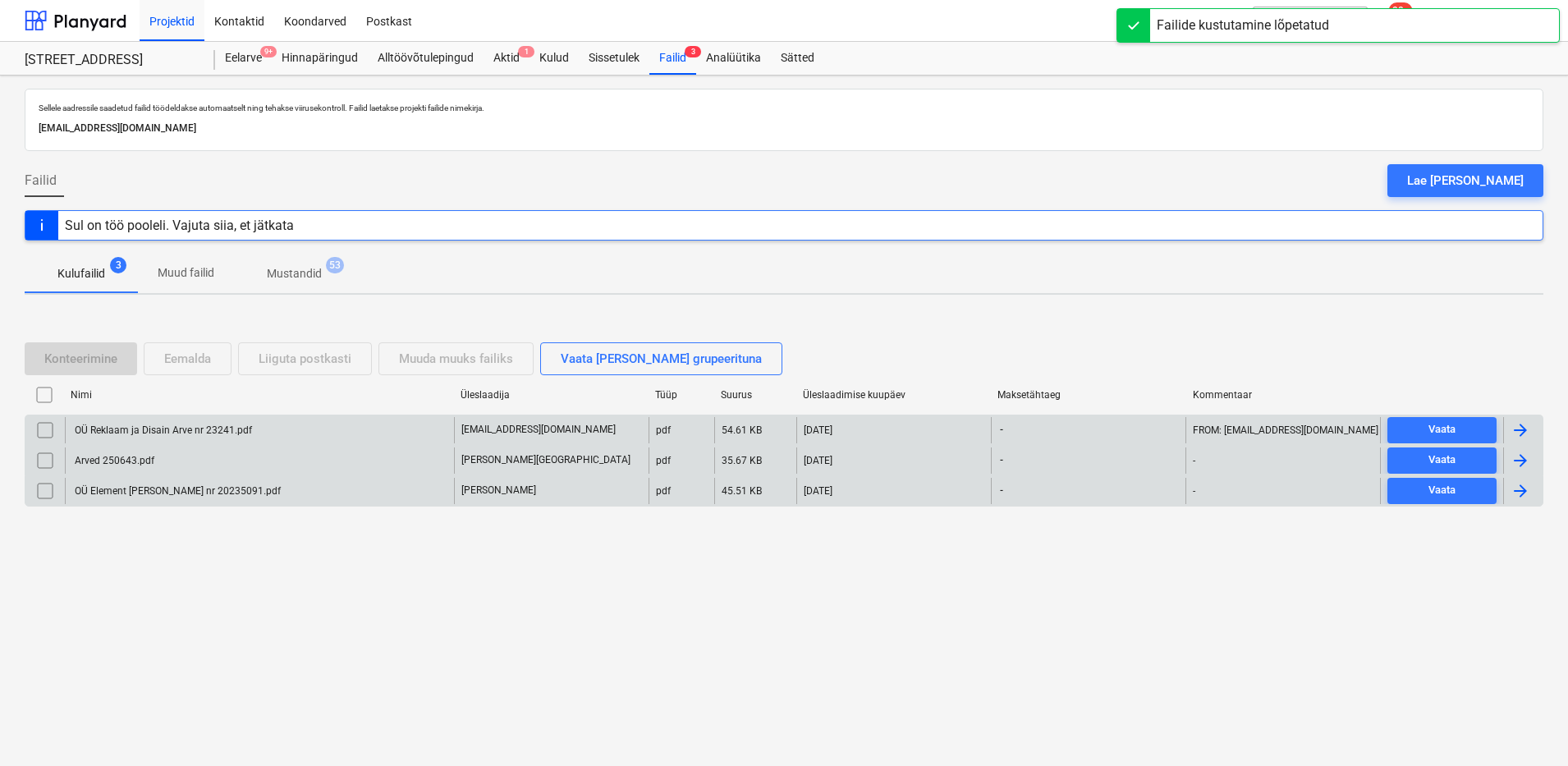
click at [181, 658] on div "Sellele aadressile saadetud failid töödeldakse automaatselt ning tehakse viirus…" at bounding box center [784, 421] width 1568 height 691
click at [195, 440] on div "OÜ Reklaam ja Disain Arve nr 23241.pdf" at bounding box center [259, 430] width 389 height 26
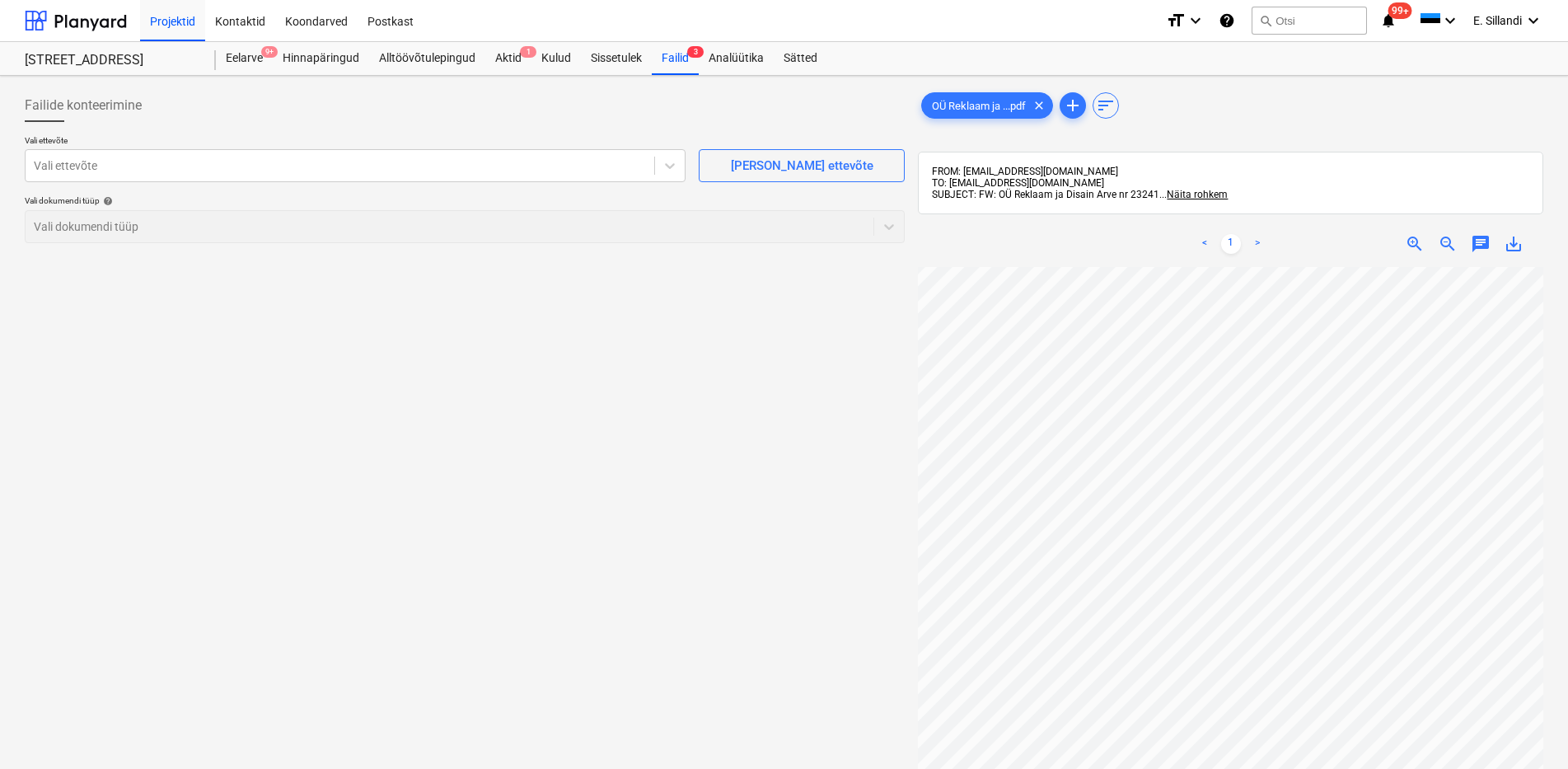
scroll to position [107, 119]
click at [454, 166] on div at bounding box center [340, 165] width 612 height 17
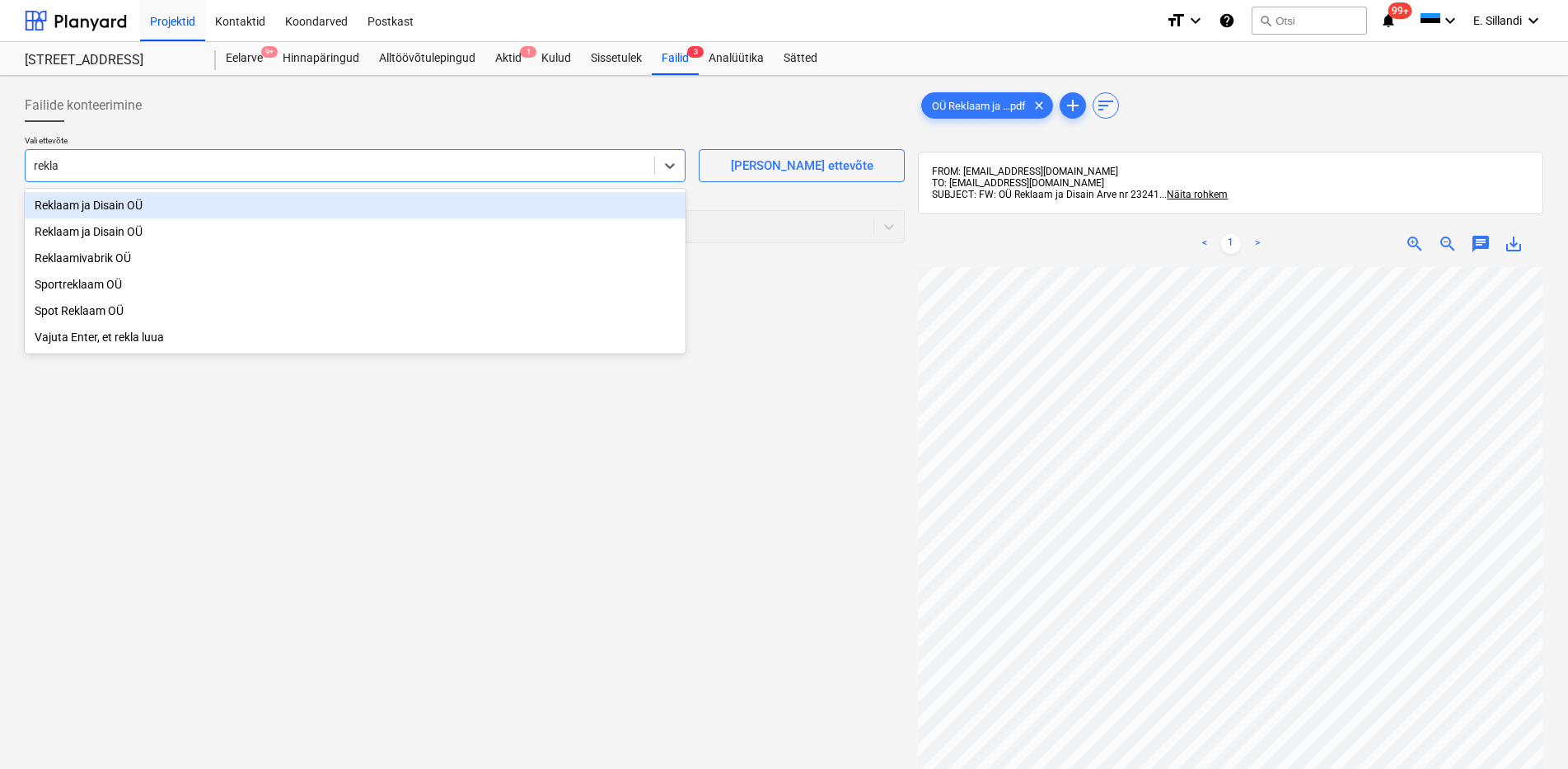
type input "reklaa"
click at [96, 207] on div "Reklaam ja Disain OÜ" at bounding box center [354, 205] width 661 height 26
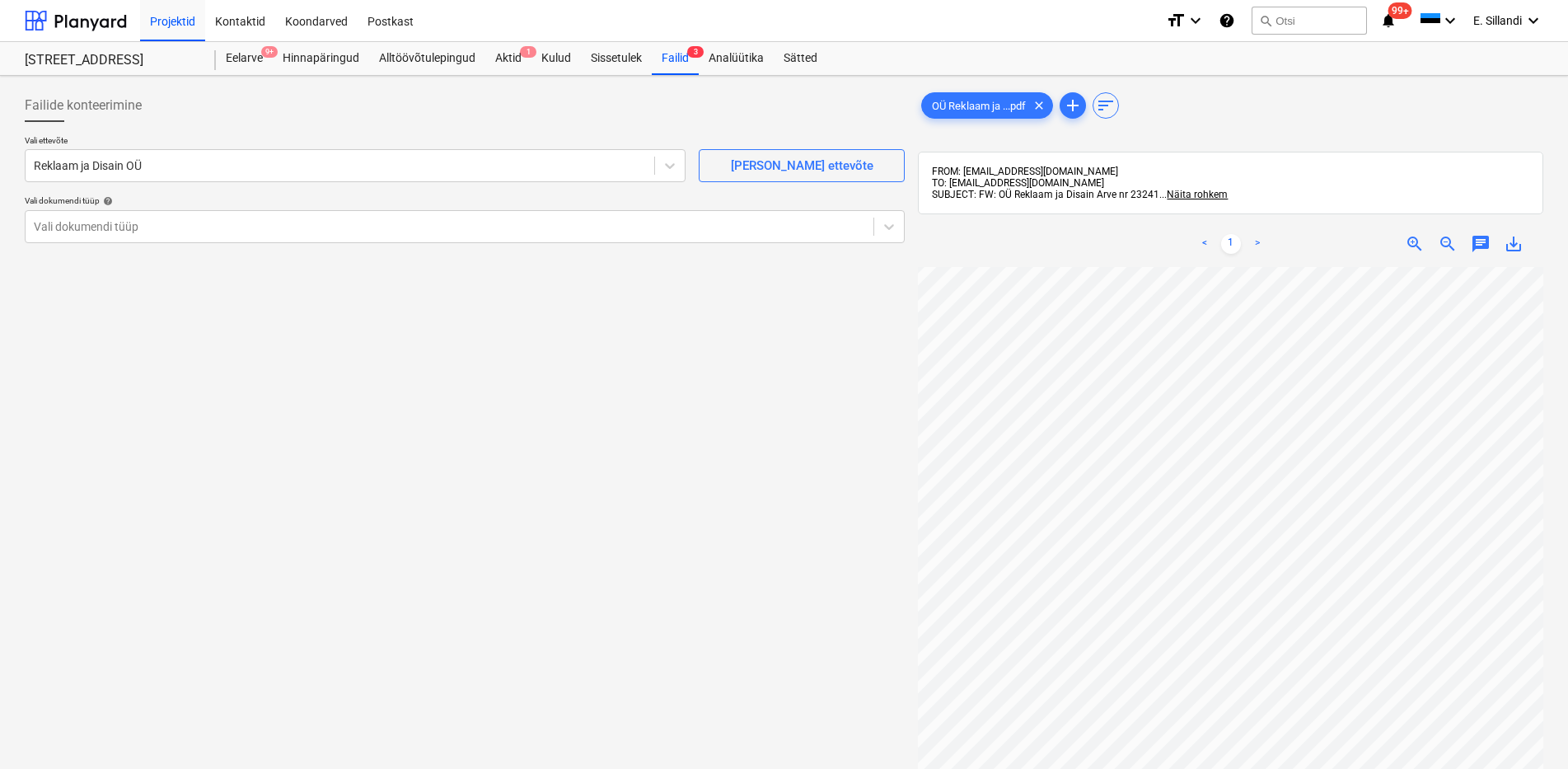
scroll to position [9, 119]
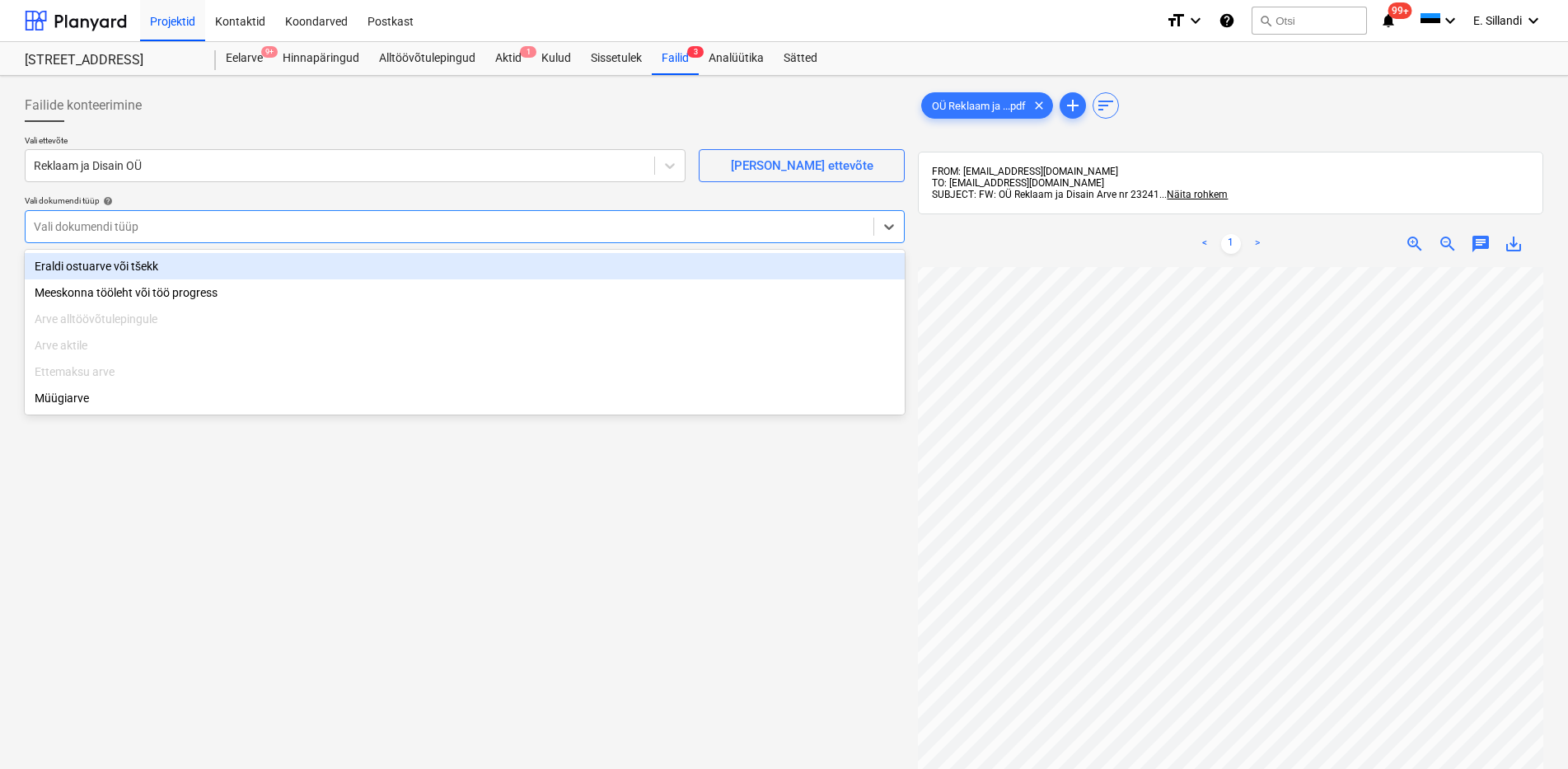
click at [213, 224] on div at bounding box center [450, 226] width 832 height 17
click at [174, 269] on div "Eraldi ostuarve või tšekk" at bounding box center [464, 266] width 880 height 26
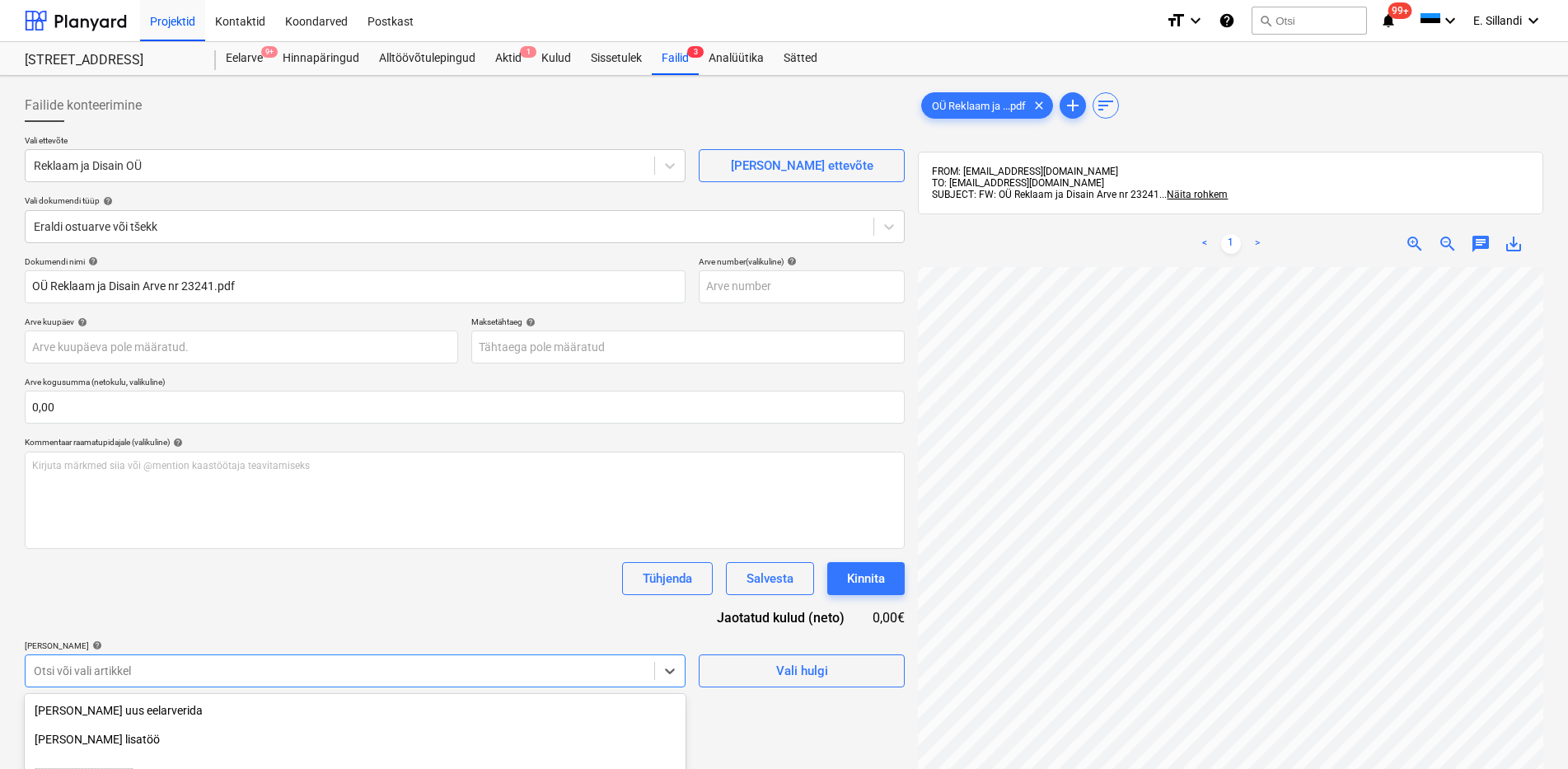
scroll to position [183, 0]
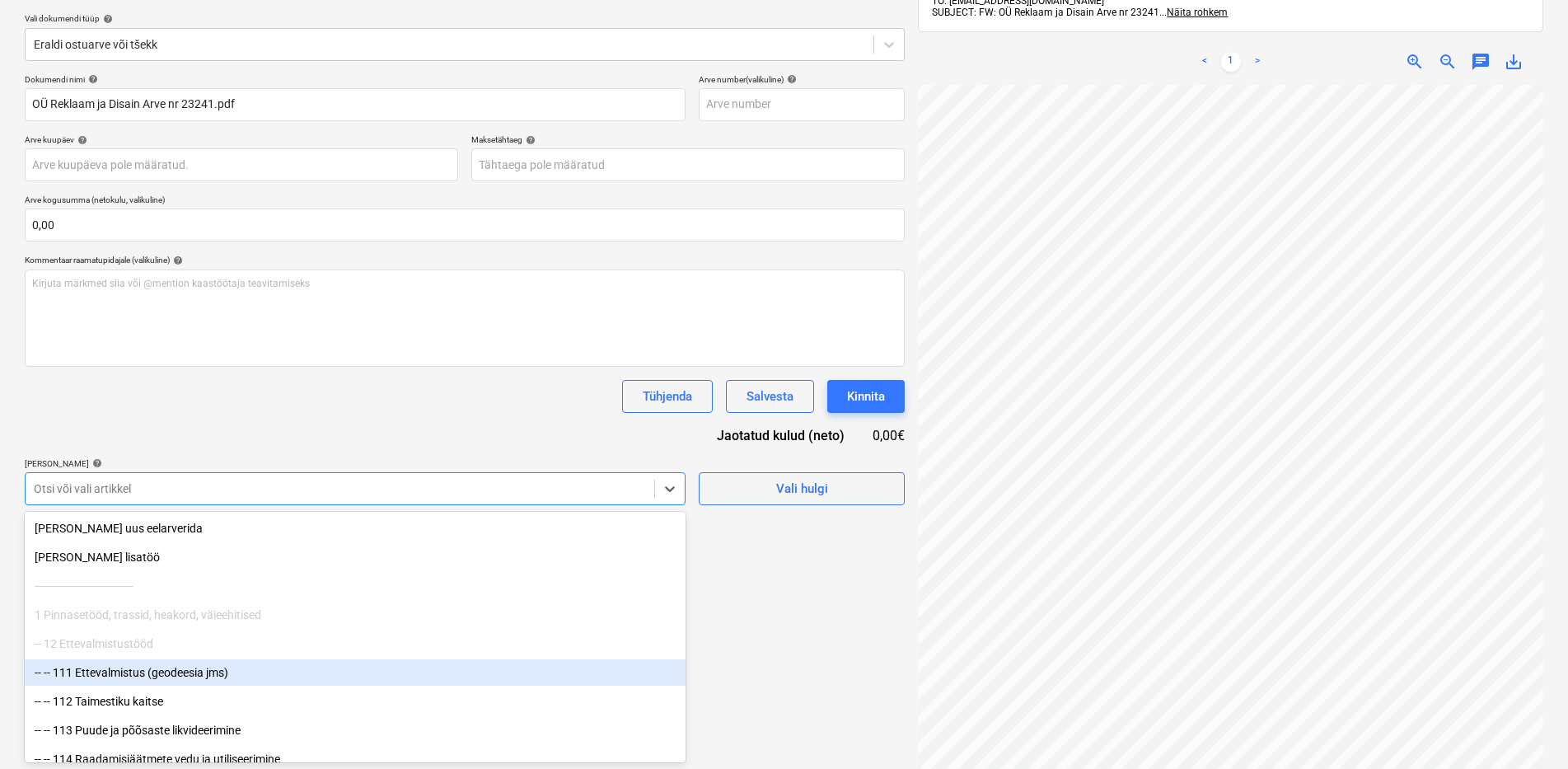
click at [110, 587] on body "Projektid Kontaktid Koondarved Postkast format_size keyboard_arrow_down help se…" at bounding box center [784, 202] width 1568 height 769
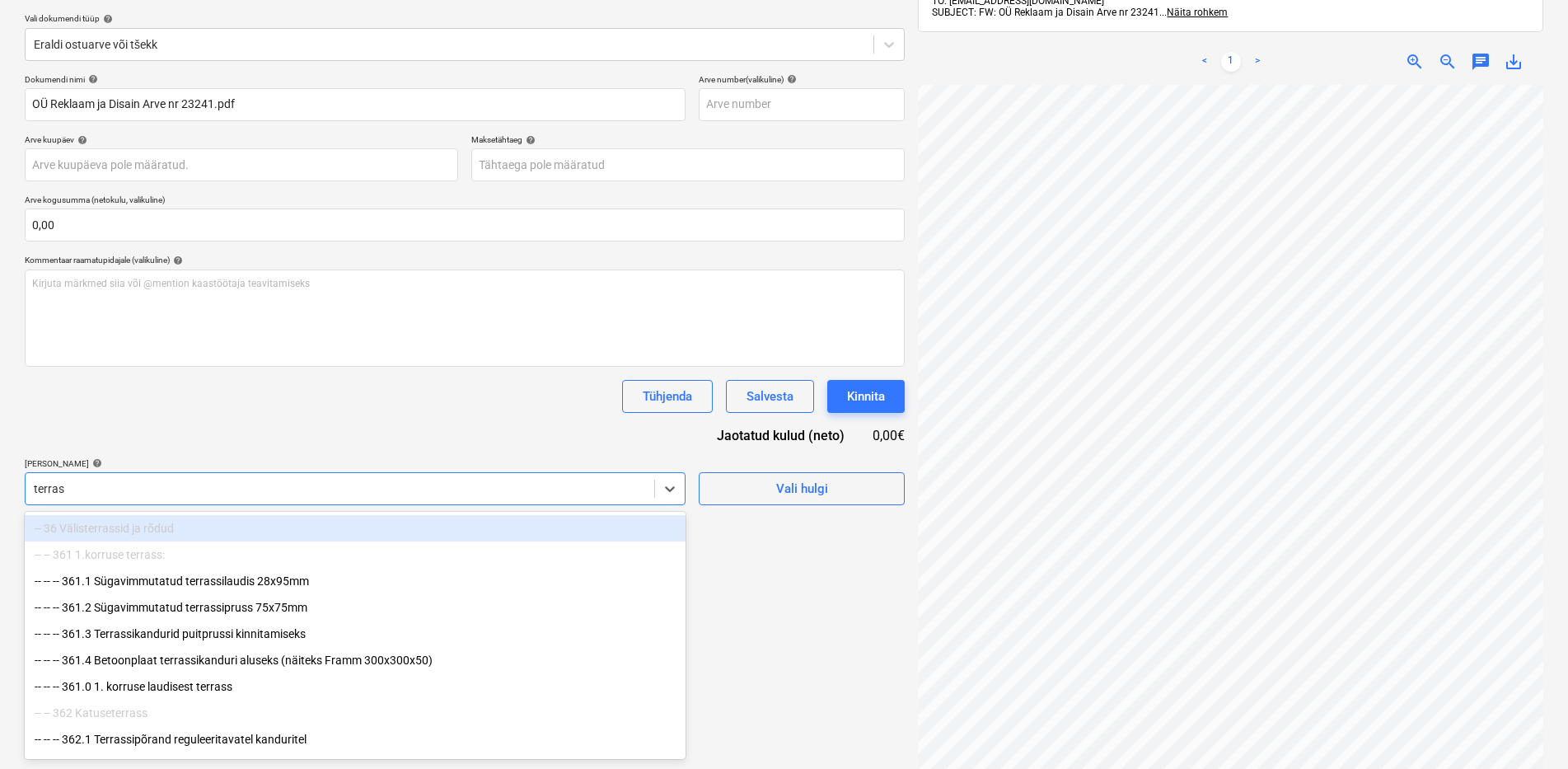
type input "terrass"
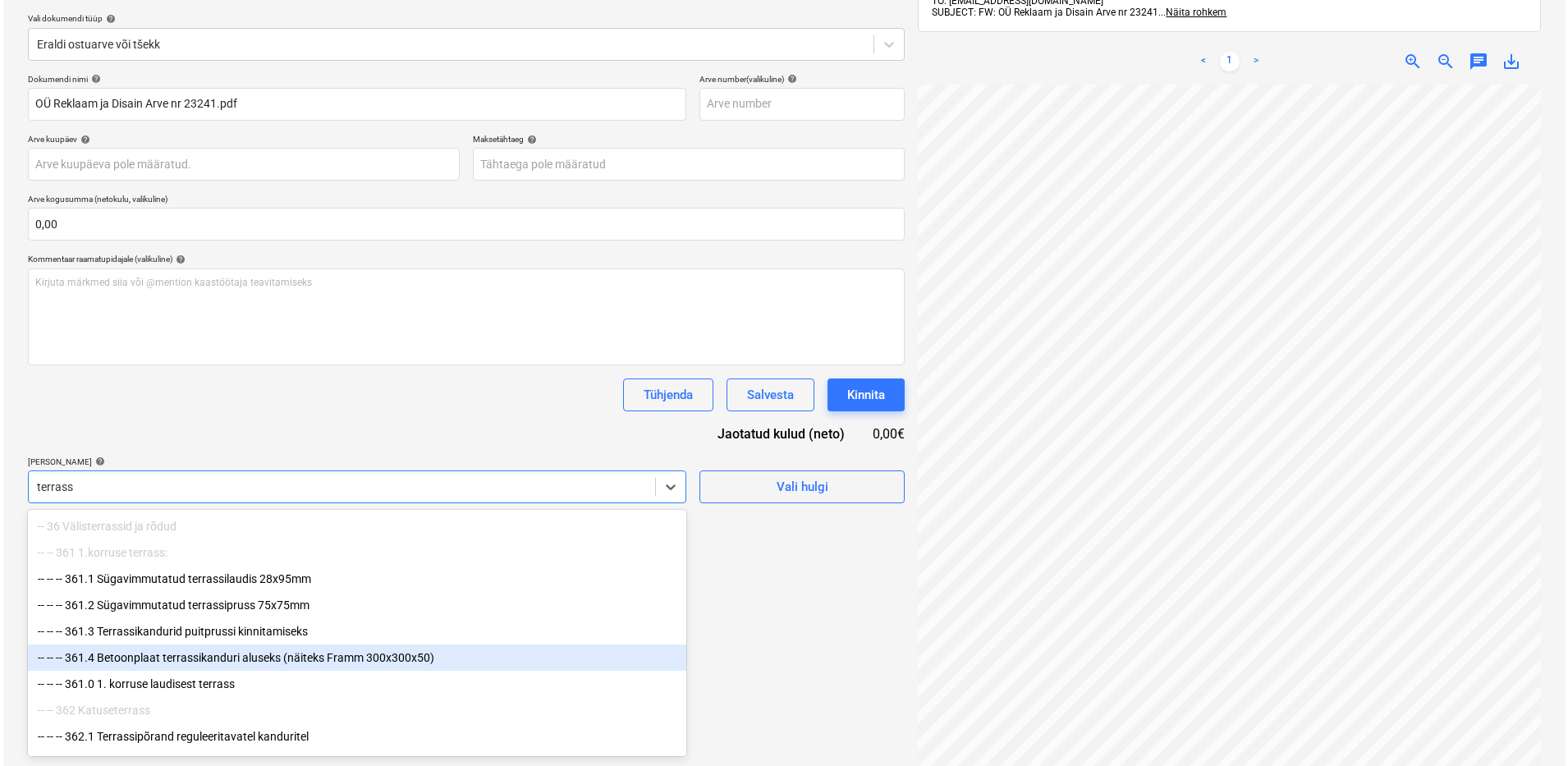
scroll to position [86, 0]
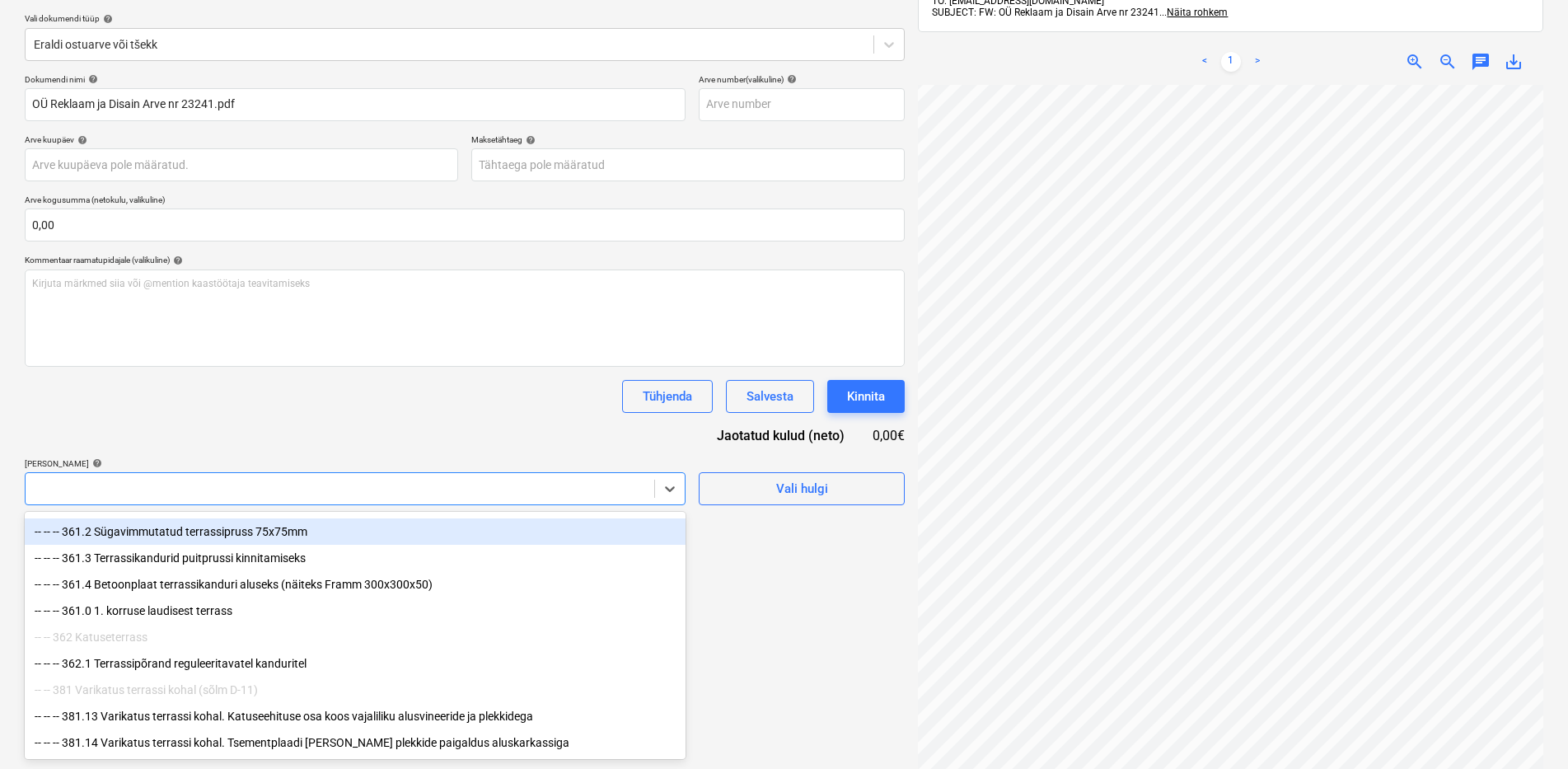
click at [108, 493] on div at bounding box center [340, 489] width 612 height 17
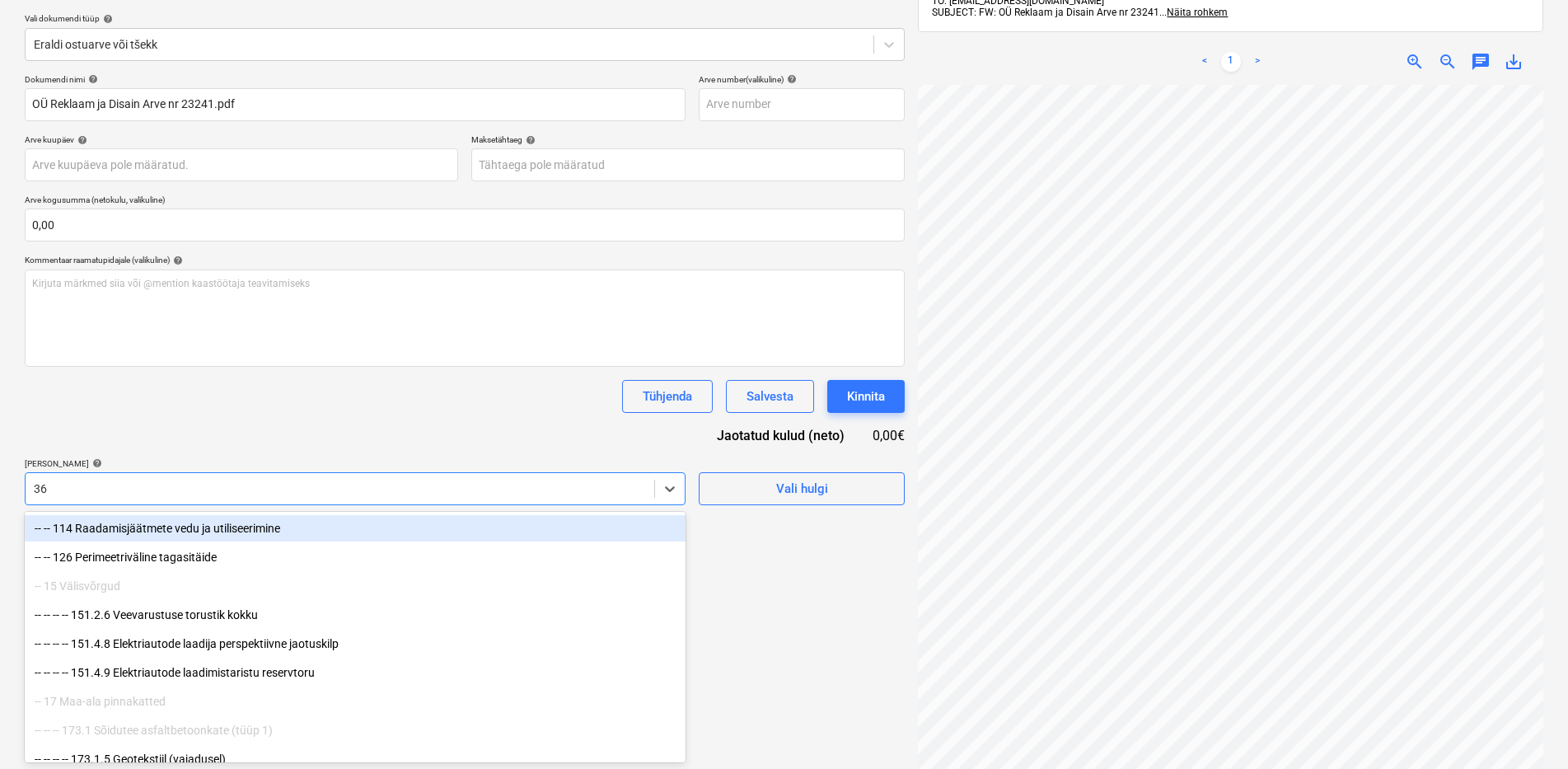
type input "362"
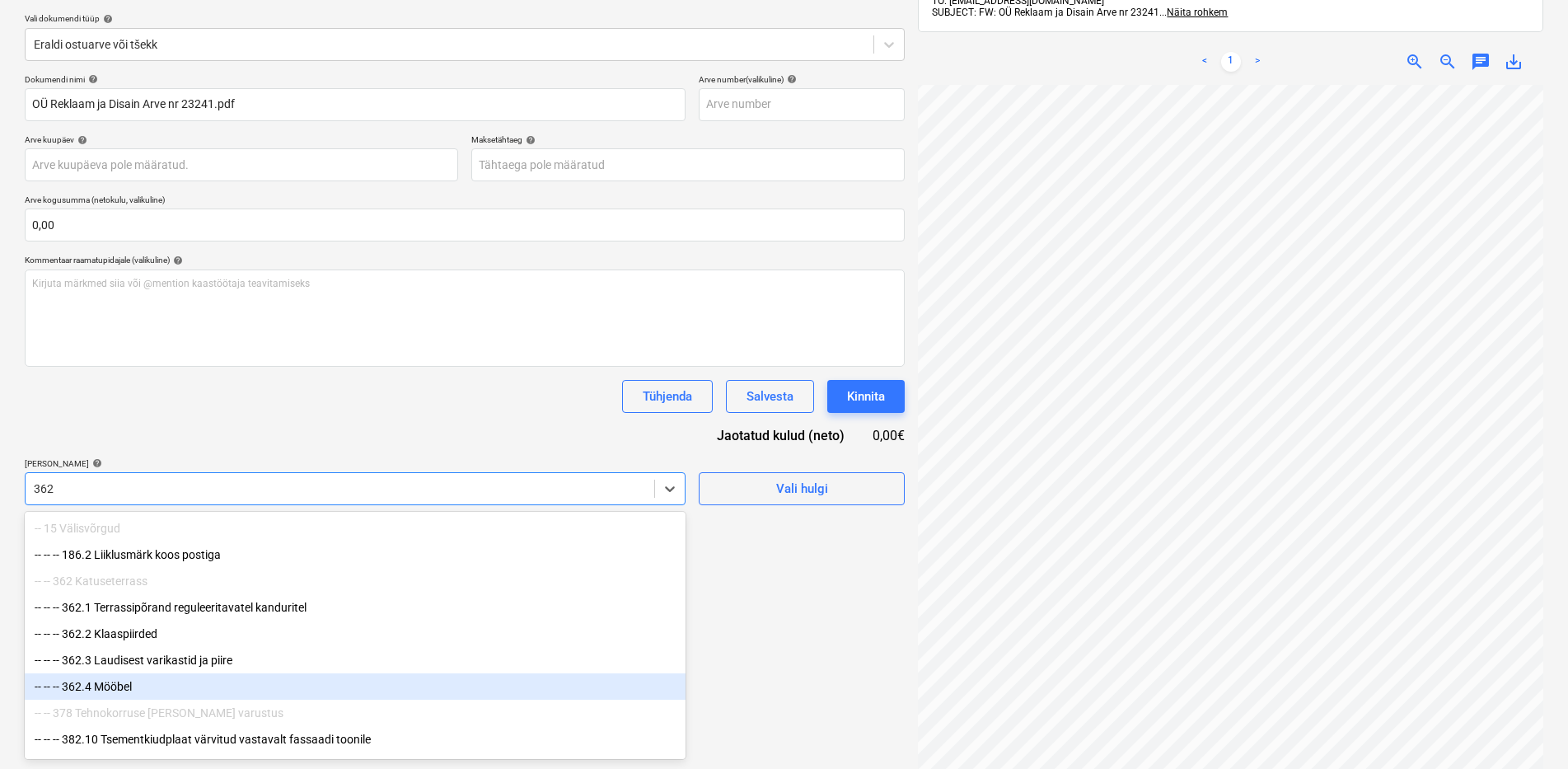
click at [181, 693] on div "-- -- -- 362.4 Mööbel" at bounding box center [354, 686] width 661 height 26
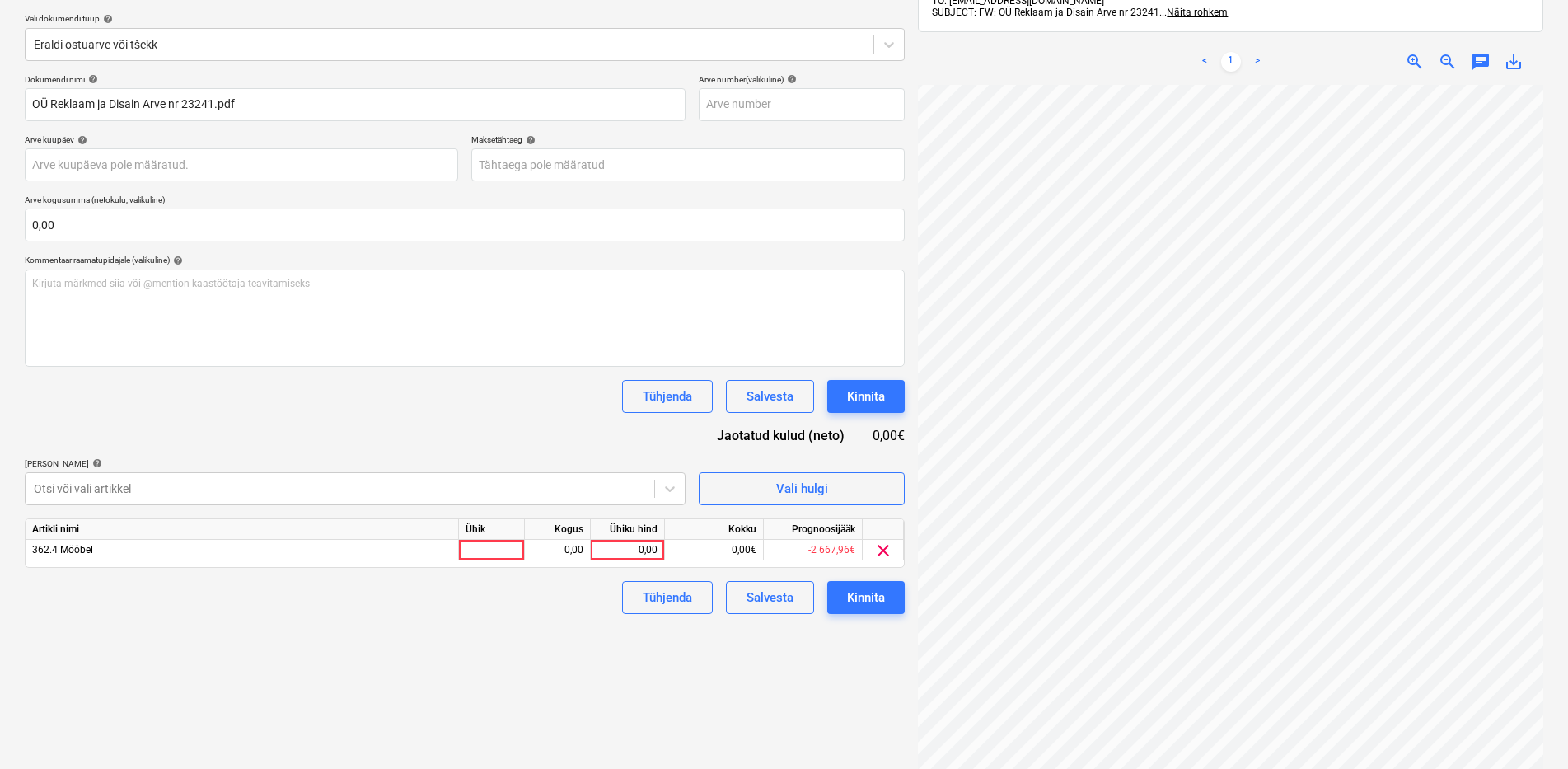
click at [387, 431] on div "Dokumendi nimi help OÜ Reklaam ja Disain Arve nr 23241.pdf Arve number (valikul…" at bounding box center [464, 344] width 880 height 540
click at [619, 550] on div "0,00" at bounding box center [627, 550] width 61 height 20
type input "195"
click at [403, 631] on div "Failide konteerimine Vali ettevõte Reklaam ja Disain OÜ [PERSON_NAME] uus ettev…" at bounding box center [465, 357] width 893 height 915
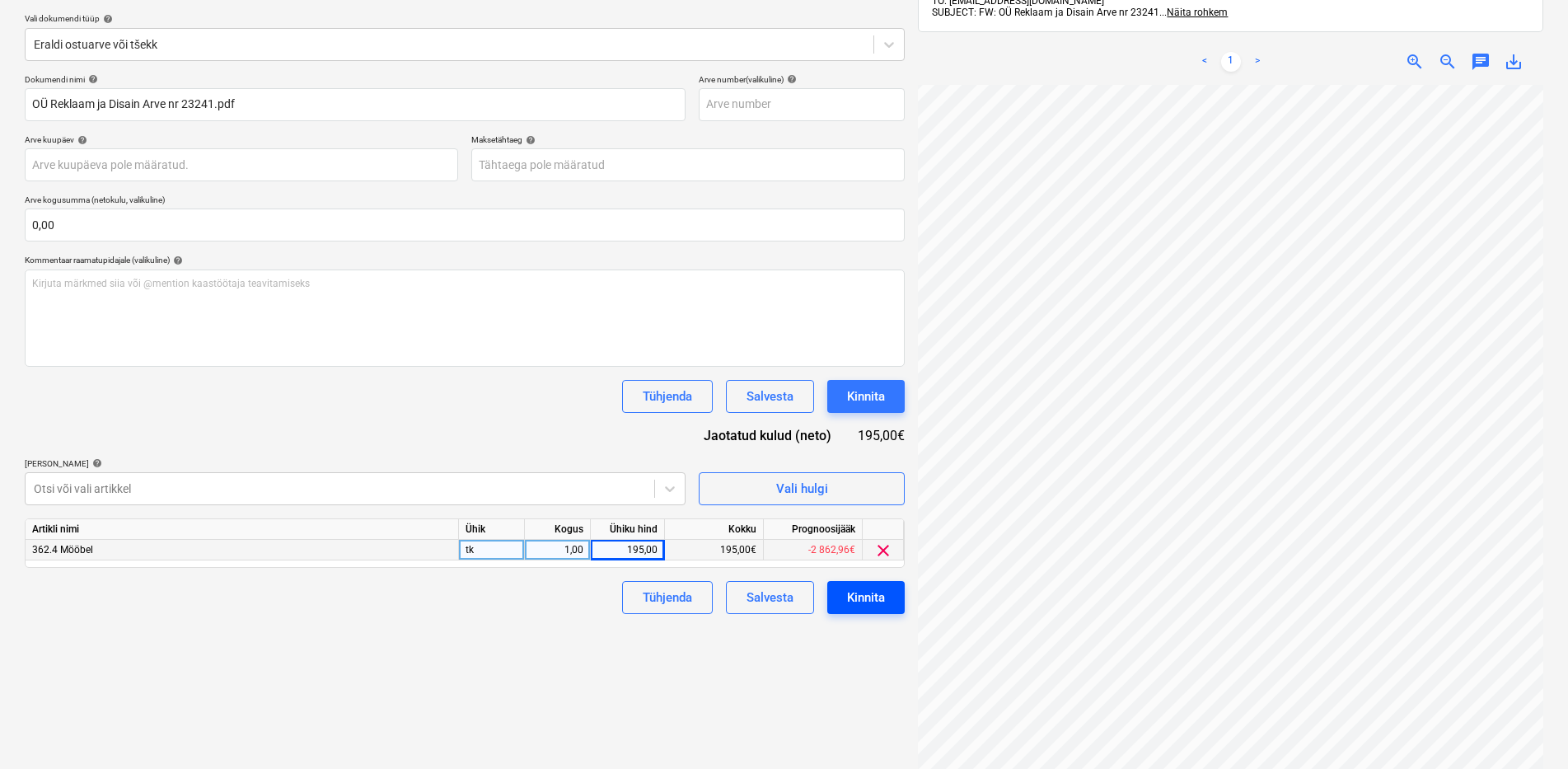
click at [867, 593] on div "Kinnita" at bounding box center [866, 598] width 38 height 21
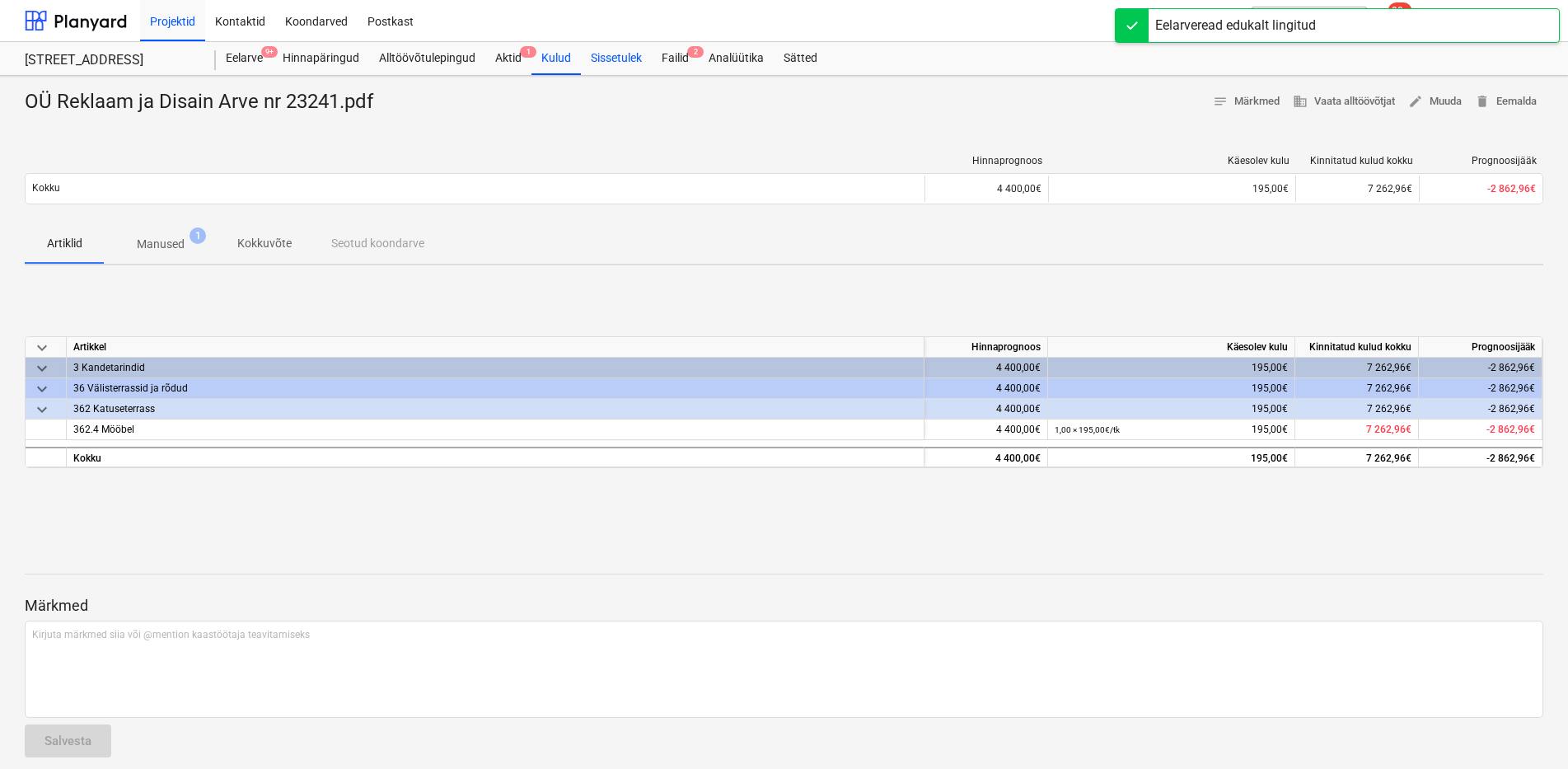
click at [648, 65] on div "Sissetulek" at bounding box center [616, 59] width 71 height 33
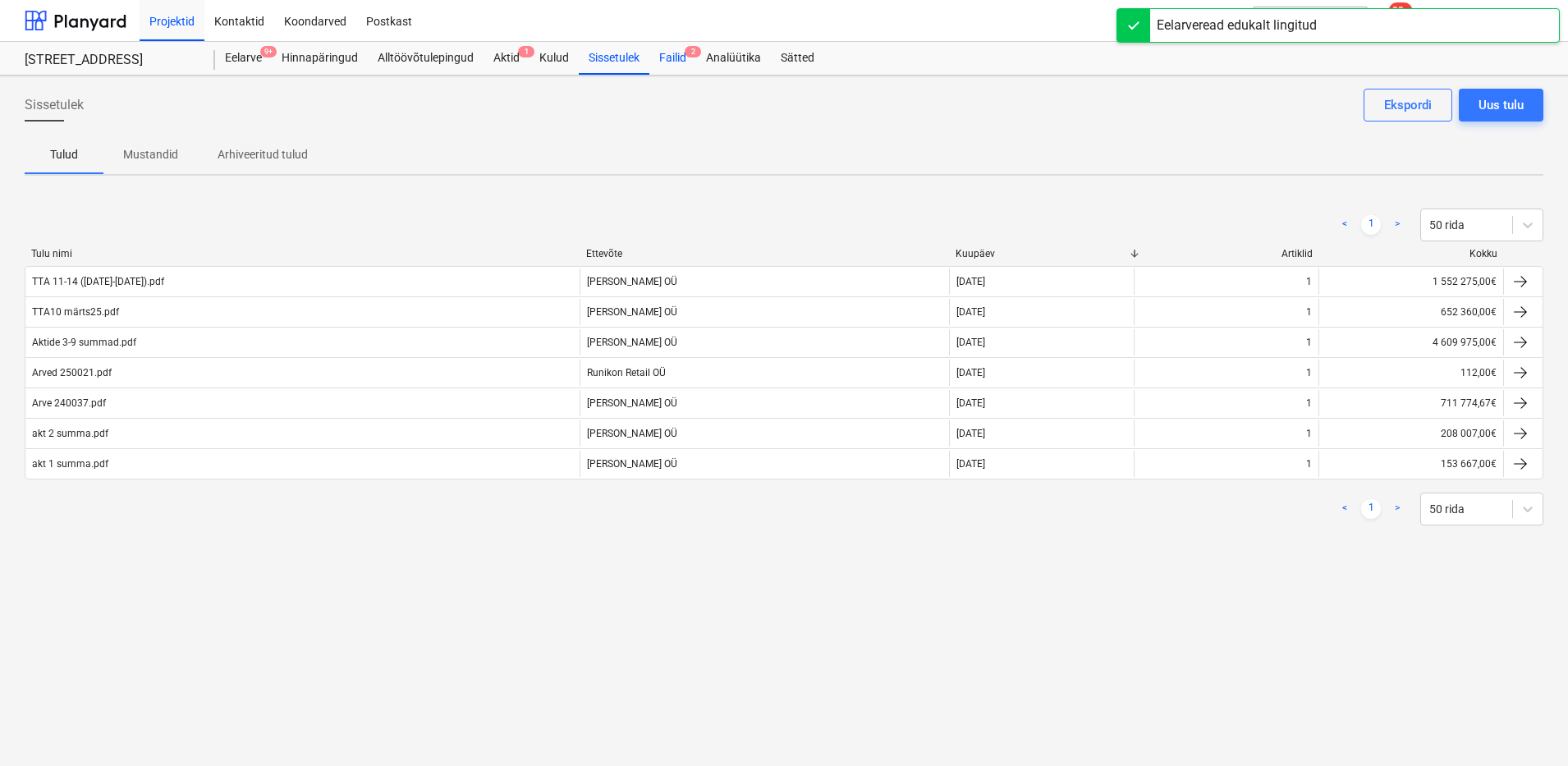
click at [665, 66] on div "Failid 2" at bounding box center [673, 59] width 47 height 33
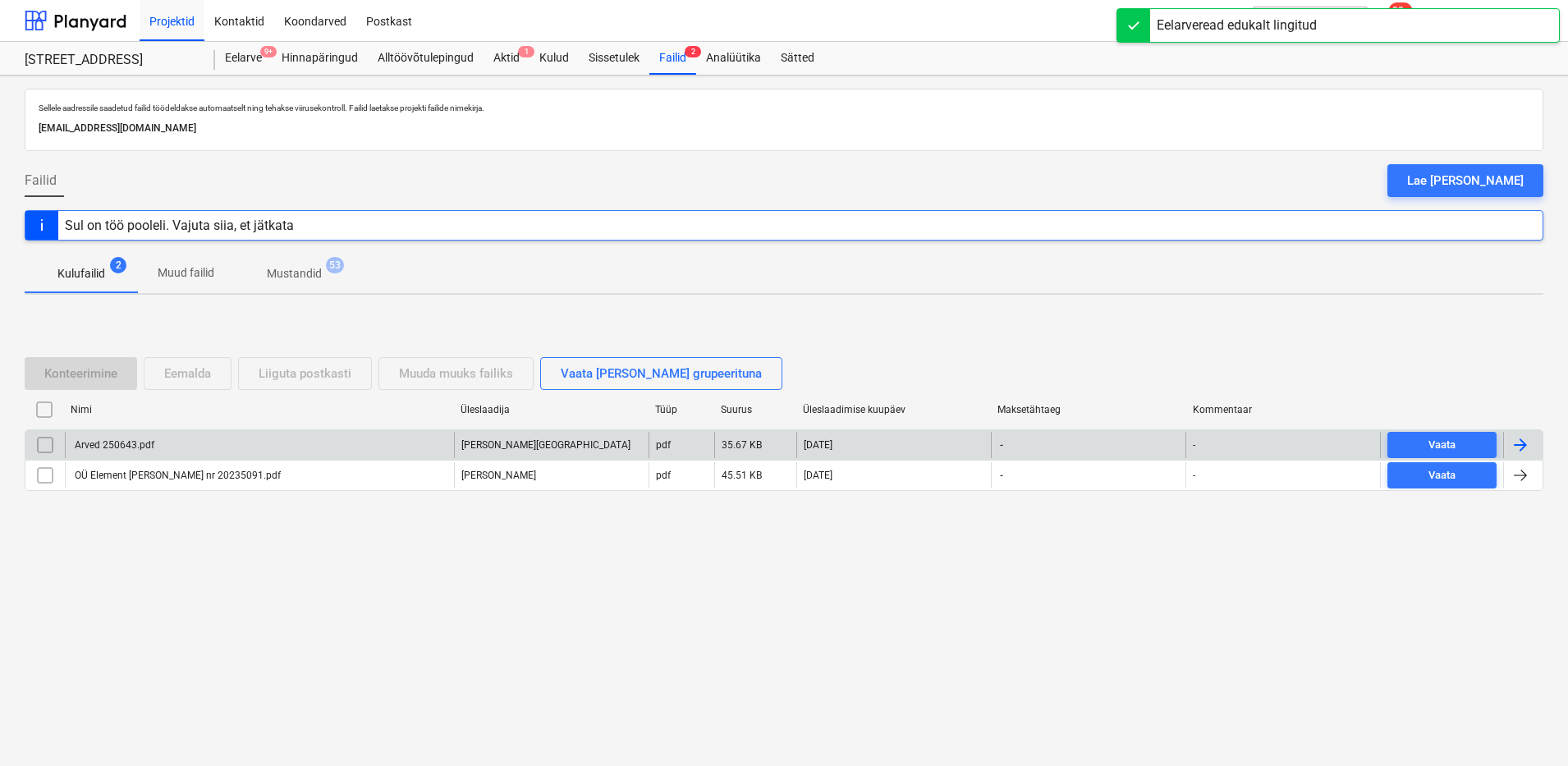
click at [138, 448] on div "Arved 250643.pdf" at bounding box center [114, 445] width 82 height 11
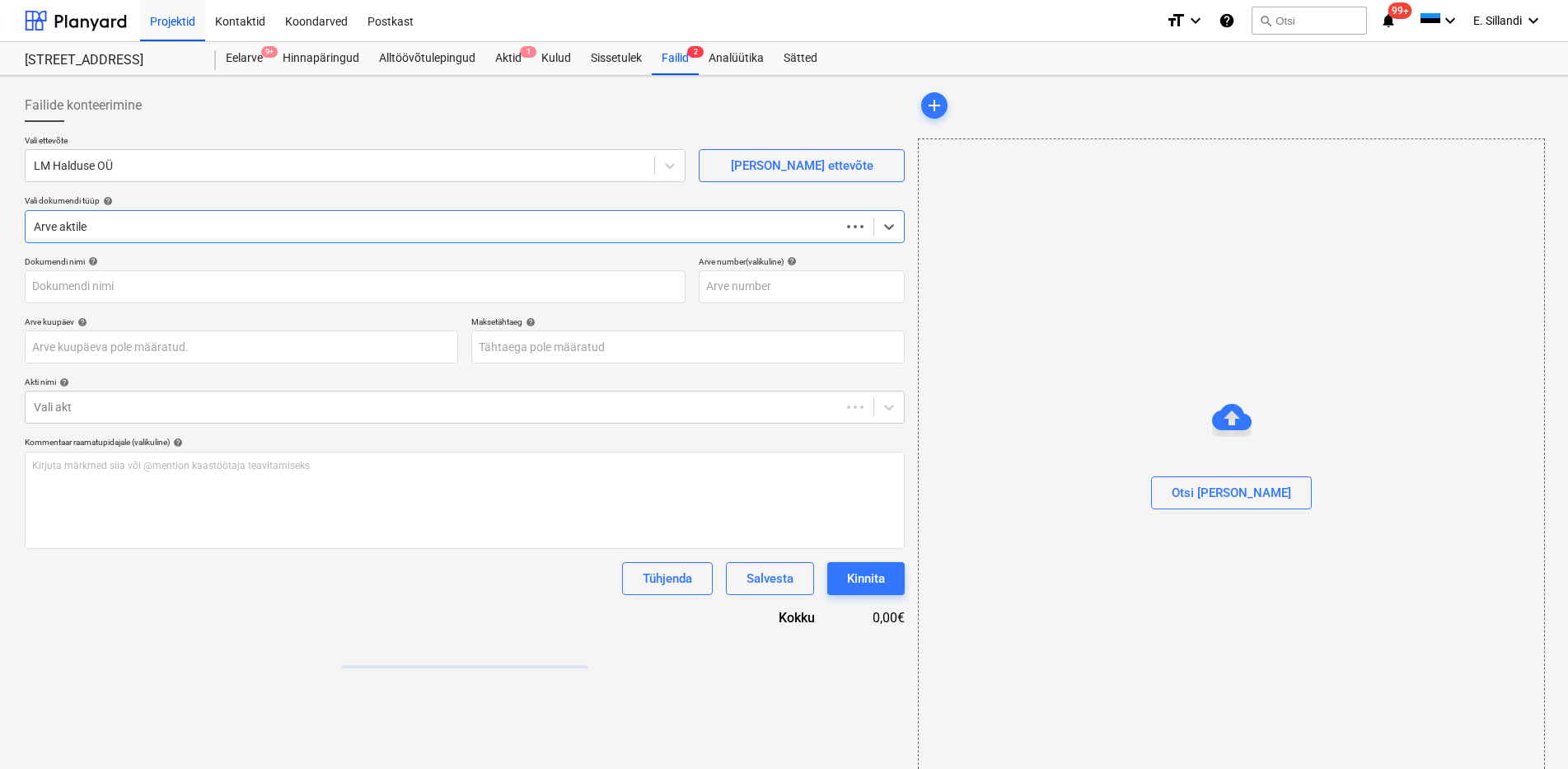
type input "Arved 250643.pdf"
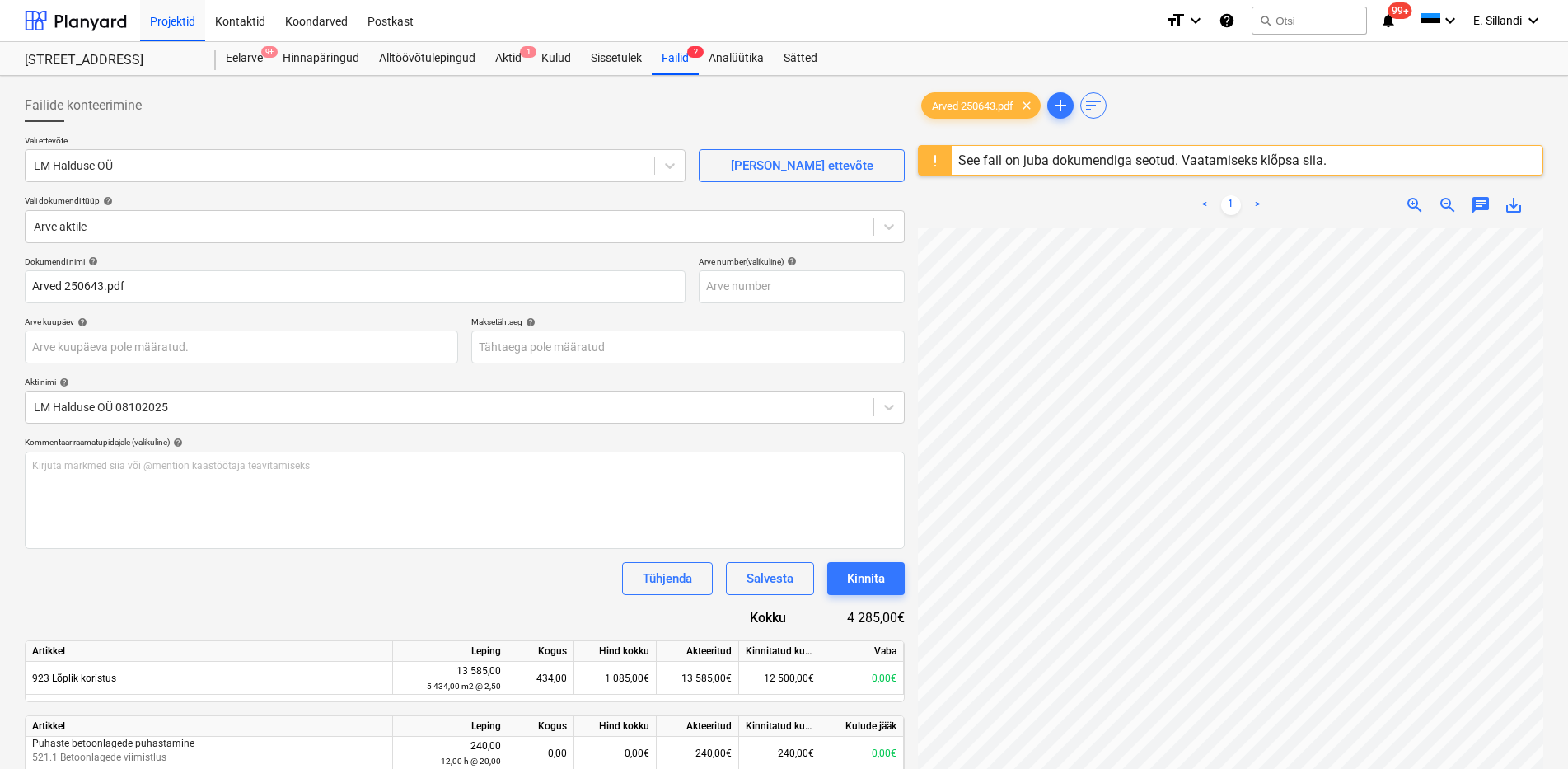
scroll to position [191, 119]
click at [1086, 160] on div "See fail on juba dokumendiga seotud. Vaatamiseks klõpsa siia." at bounding box center [1142, 161] width 369 height 16
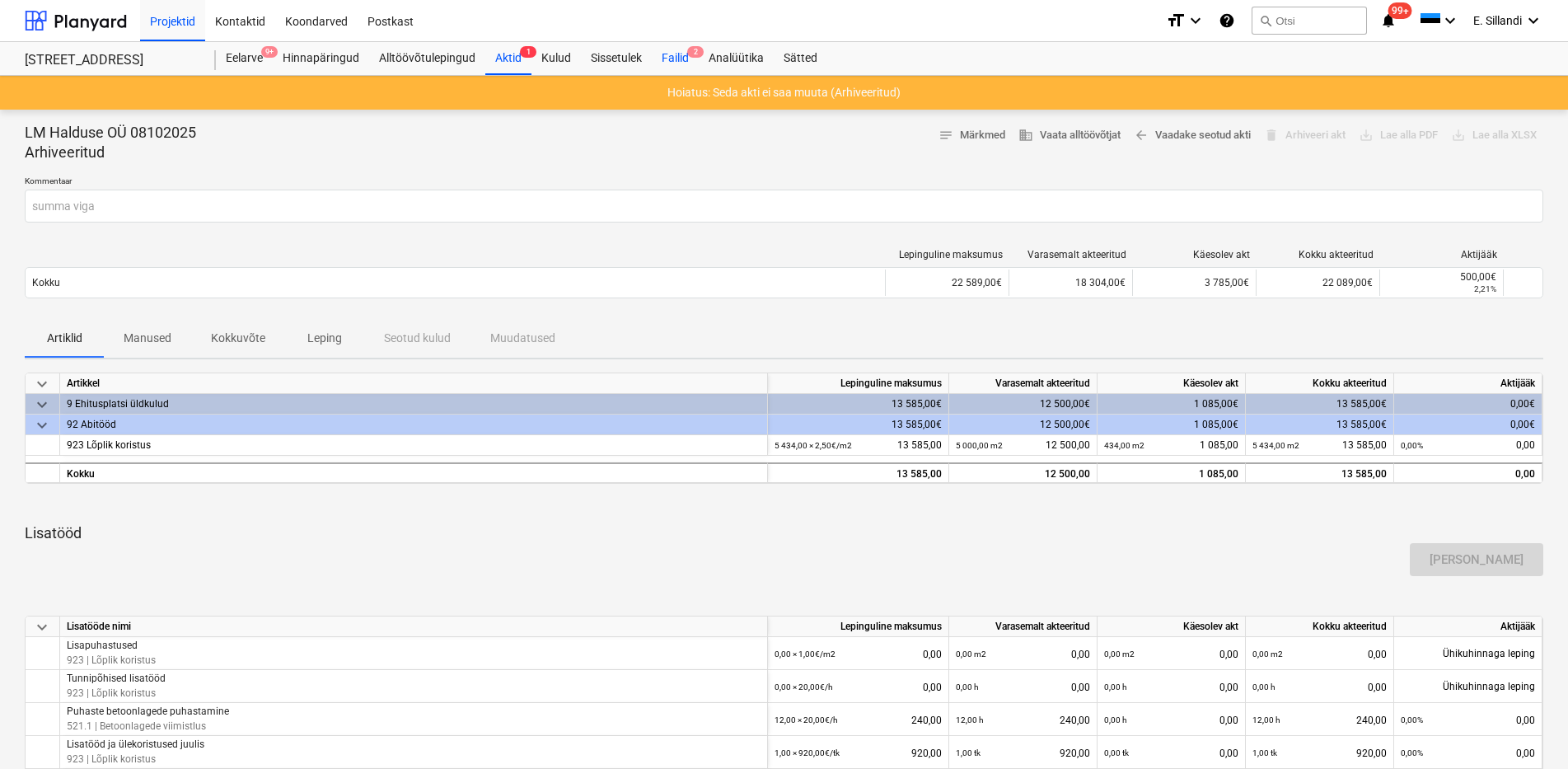
click at [684, 57] on div "Failid 2" at bounding box center [676, 59] width 47 height 33
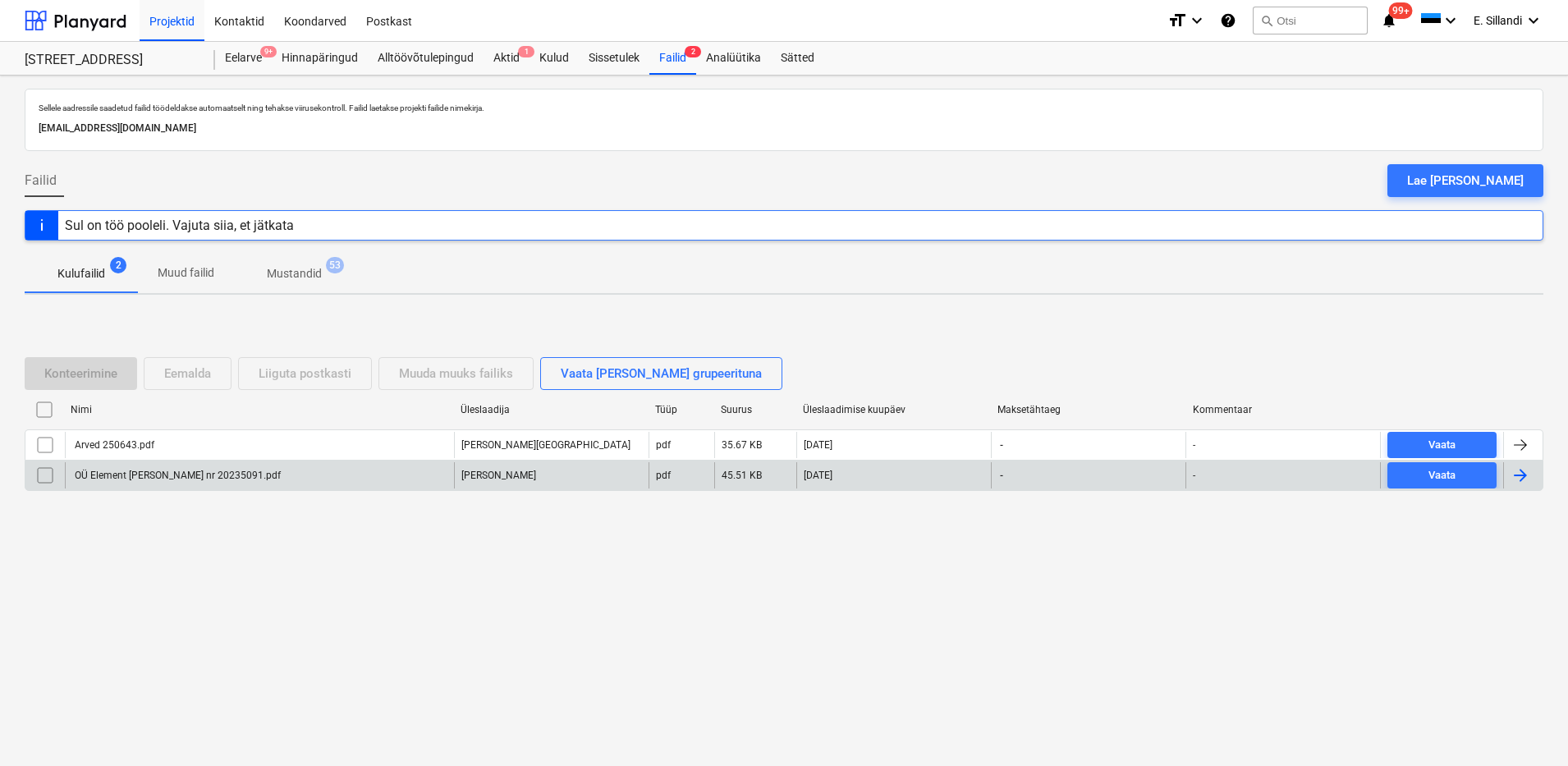
click at [253, 477] on div "OÜ Element [PERSON_NAME] nr 20235091.pdf" at bounding box center [259, 476] width 389 height 26
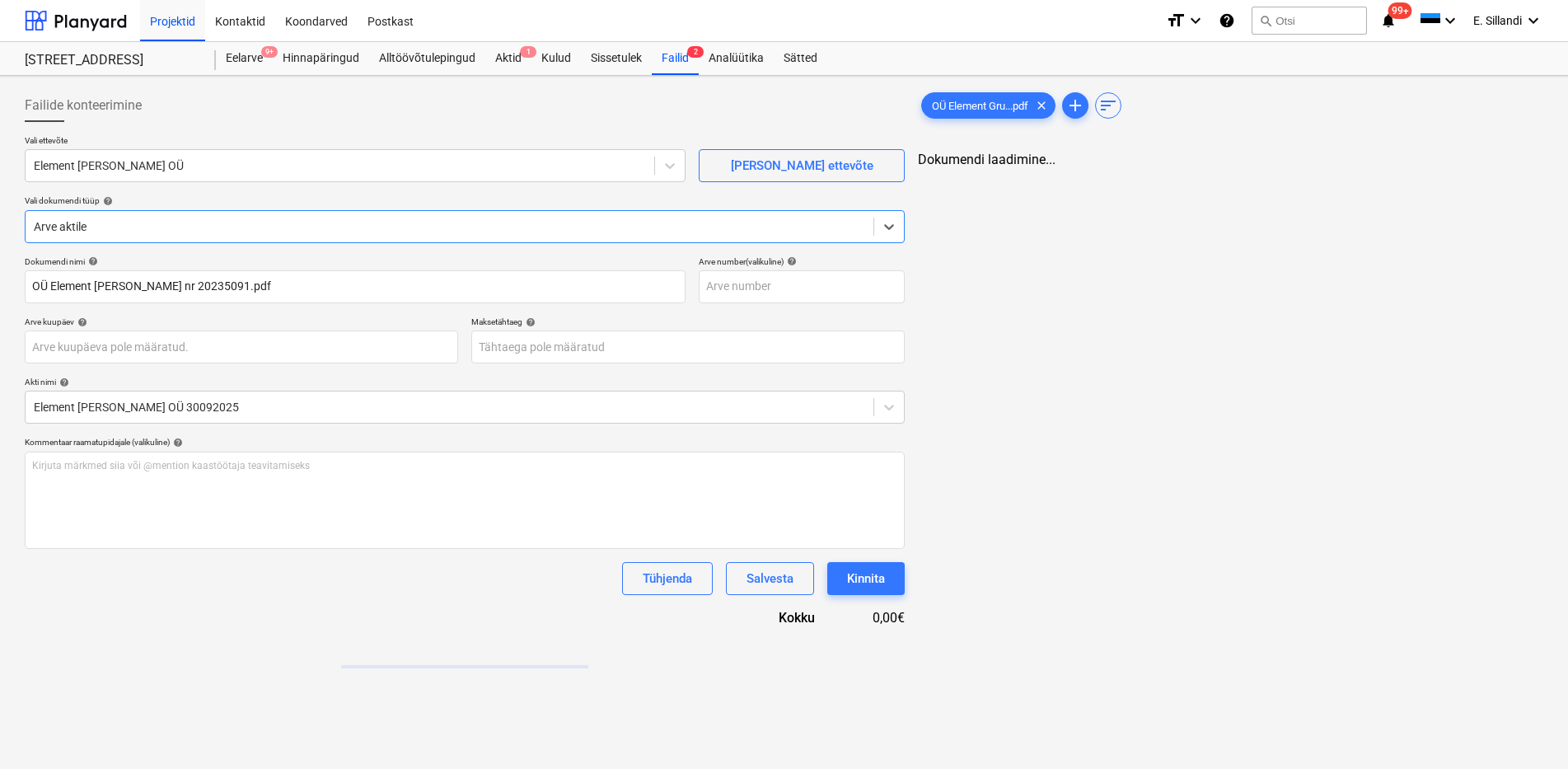
type input "OÜ Element [PERSON_NAME] nr 20235091.pdf"
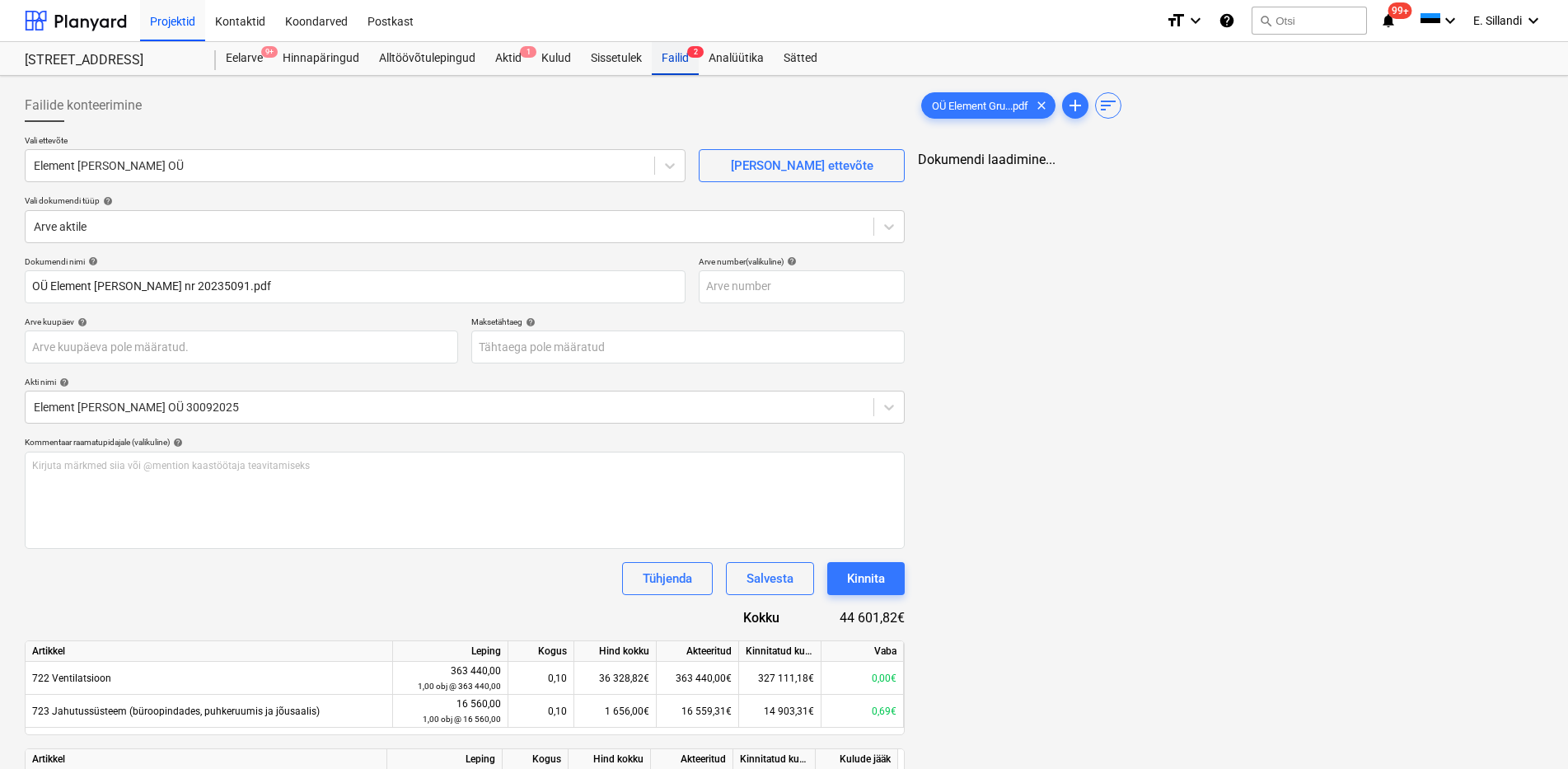
click at [672, 55] on div "Failid 2" at bounding box center [676, 59] width 47 height 33
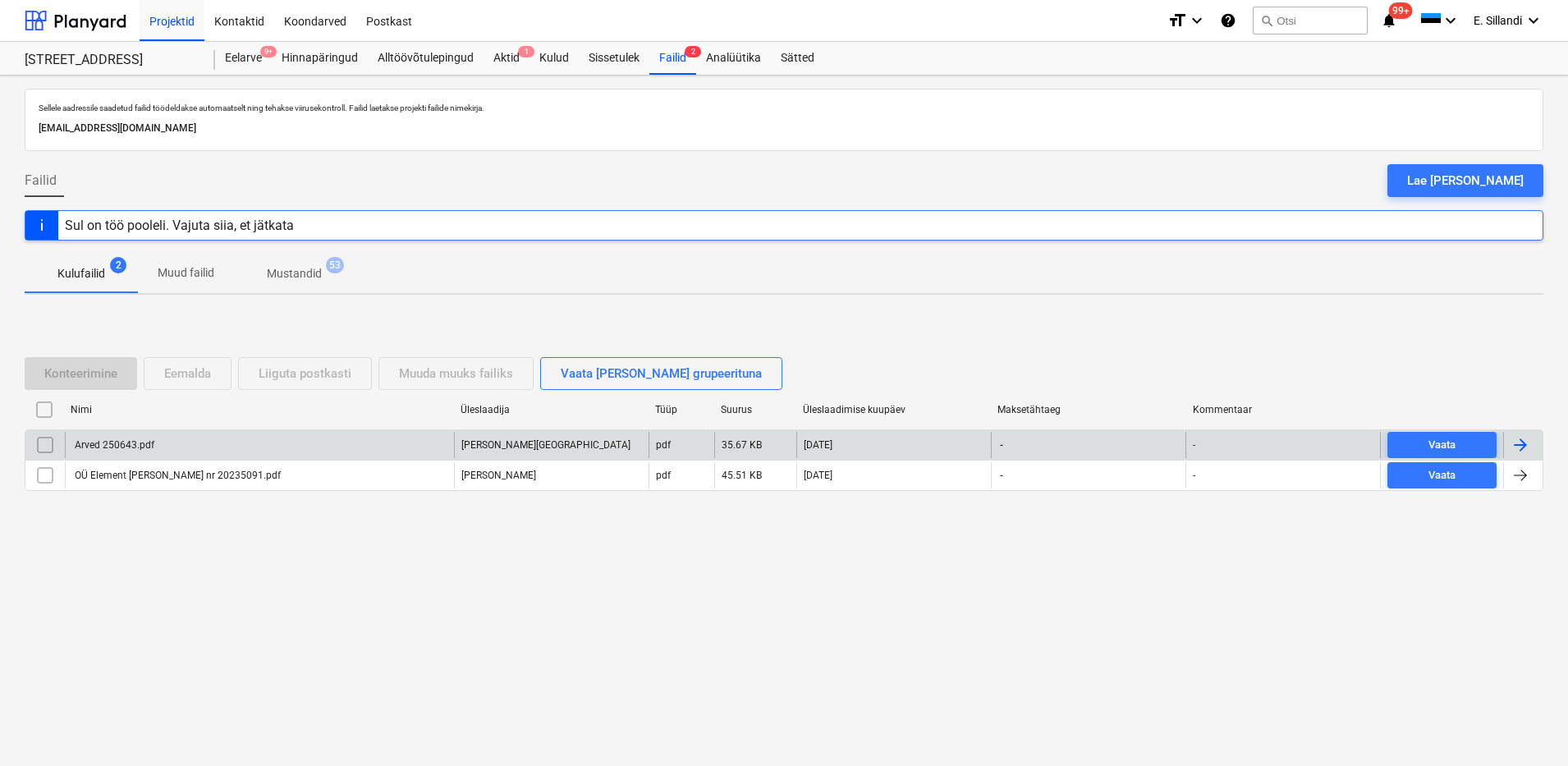
click at [172, 440] on div "Arved 250643.pdf" at bounding box center [259, 445] width 389 height 26
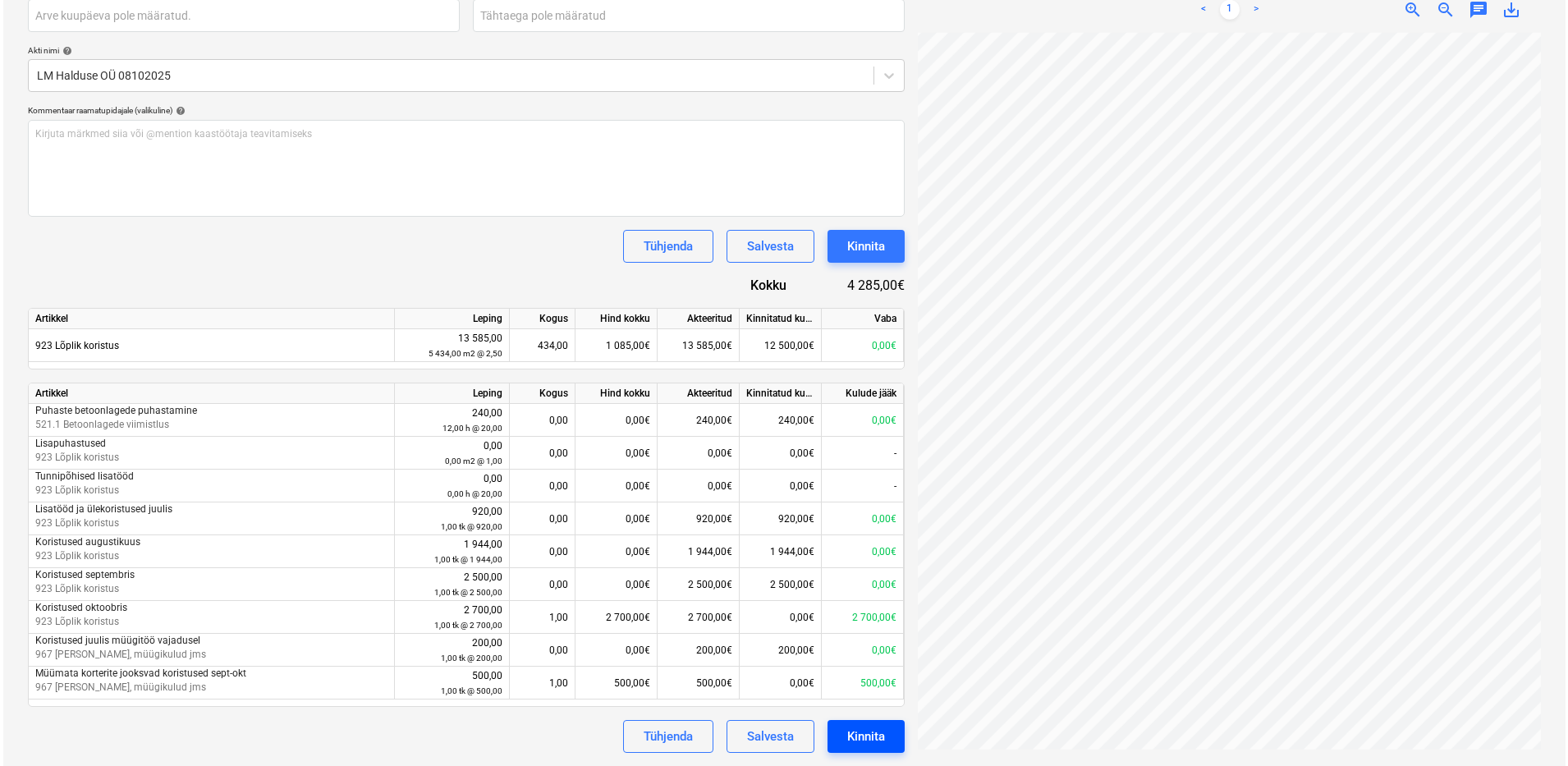
scroll to position [0, 119]
click at [870, 733] on div "Kinnita" at bounding box center [863, 736] width 38 height 21
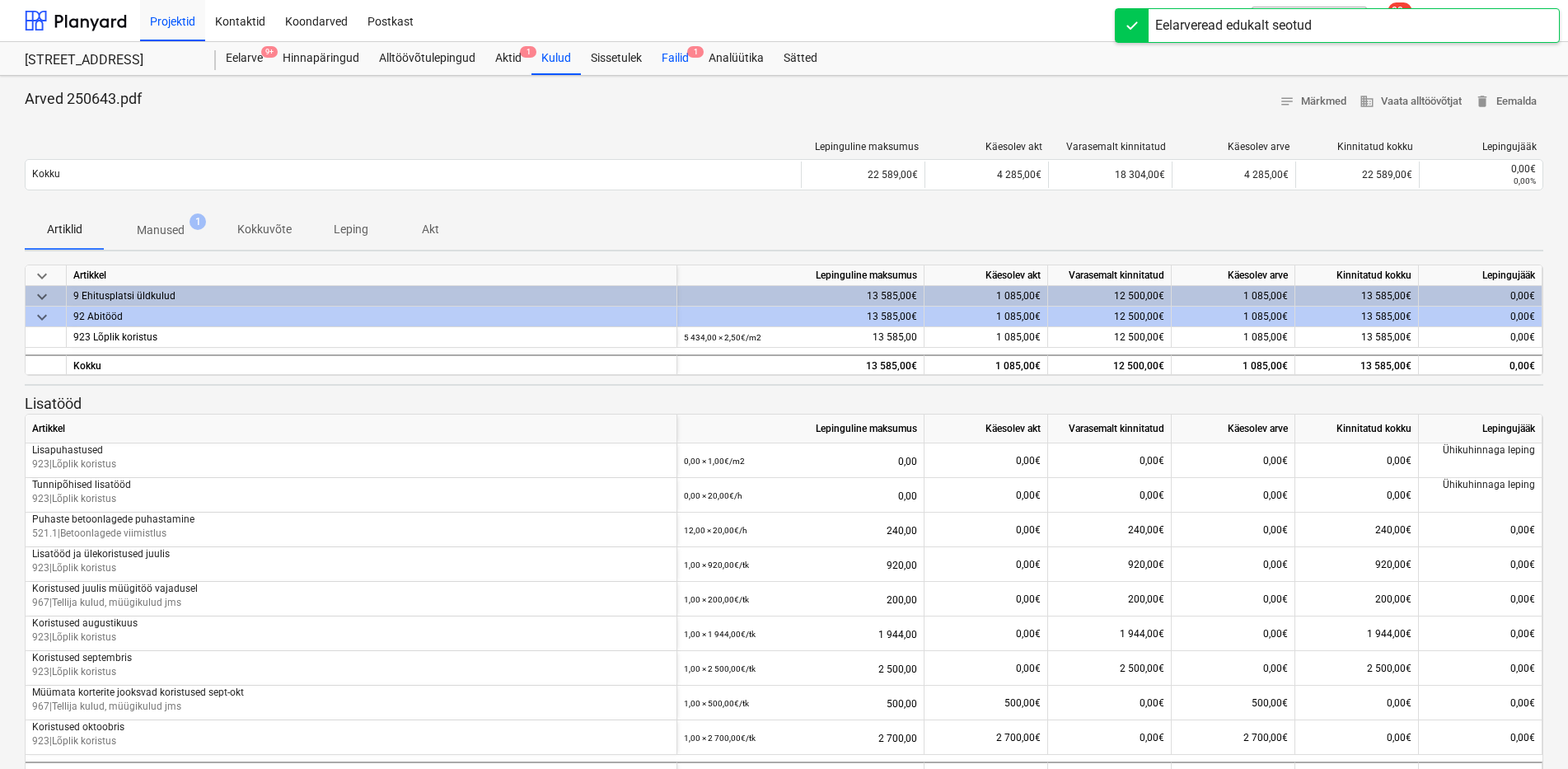
click at [679, 54] on div "Failid 1" at bounding box center [676, 59] width 47 height 33
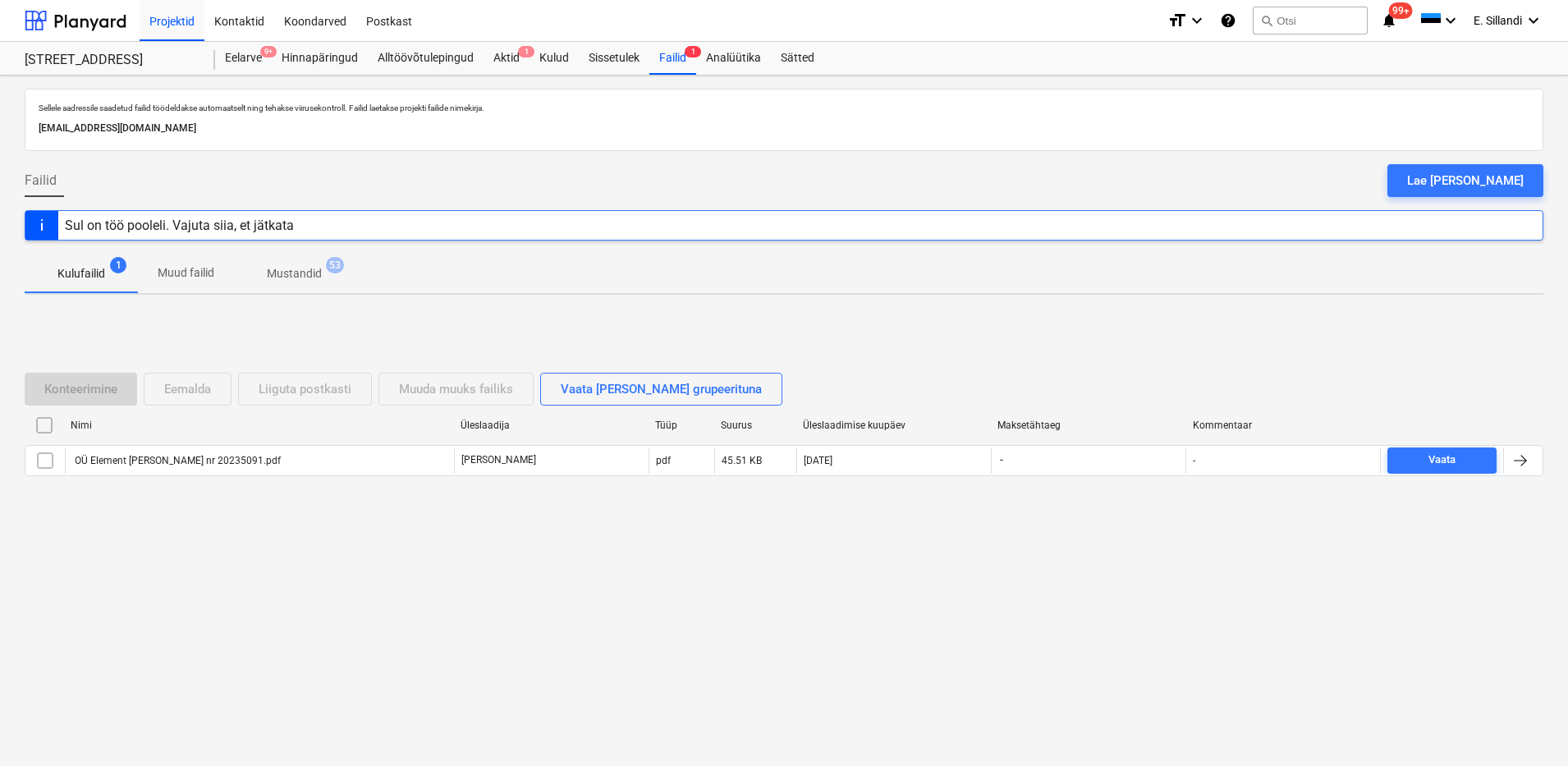
click at [499, 61] on div "Aktid 1" at bounding box center [506, 59] width 46 height 33
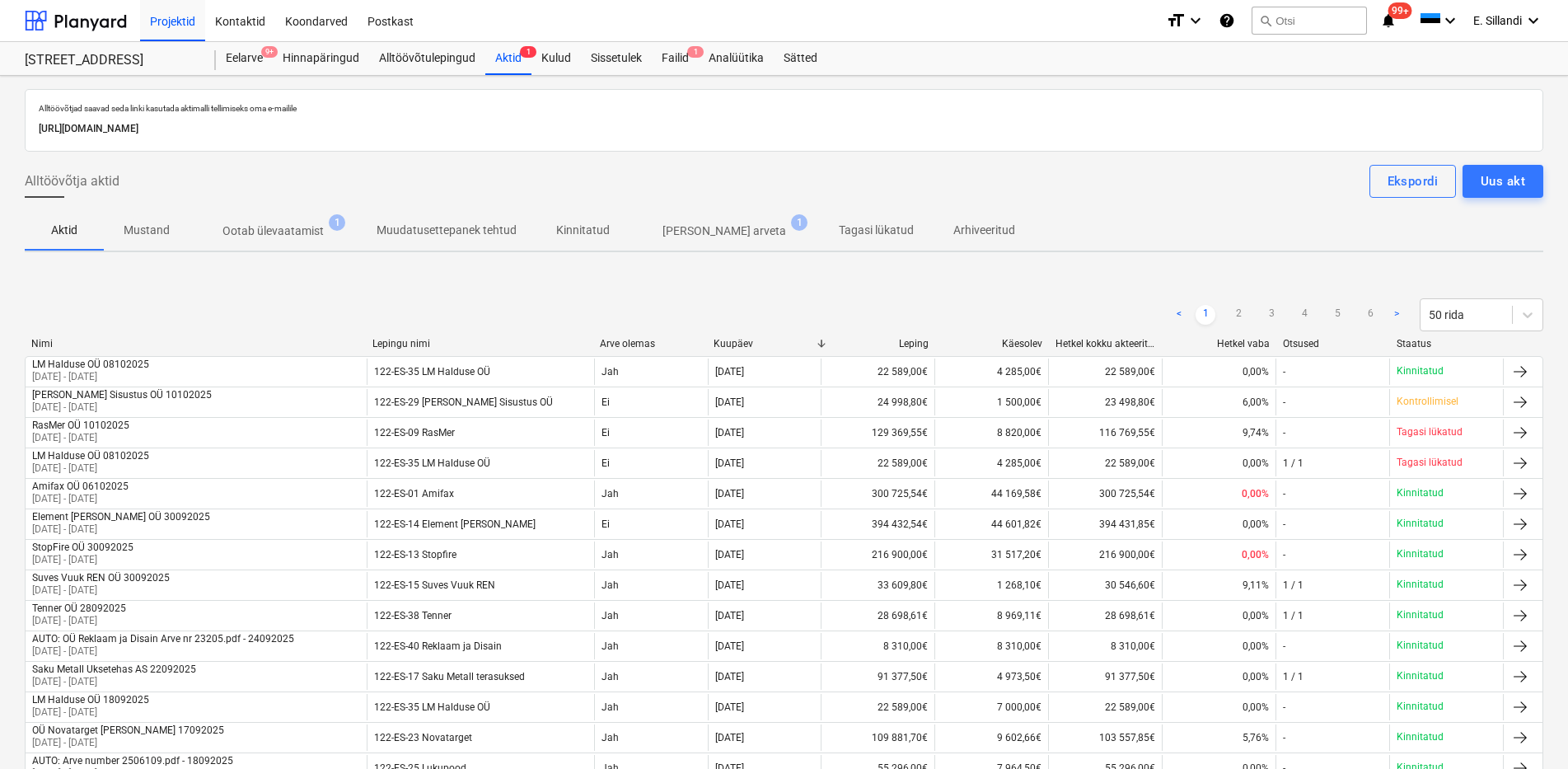
click at [683, 234] on p "[PERSON_NAME] arveta" at bounding box center [724, 232] width 124 height 18
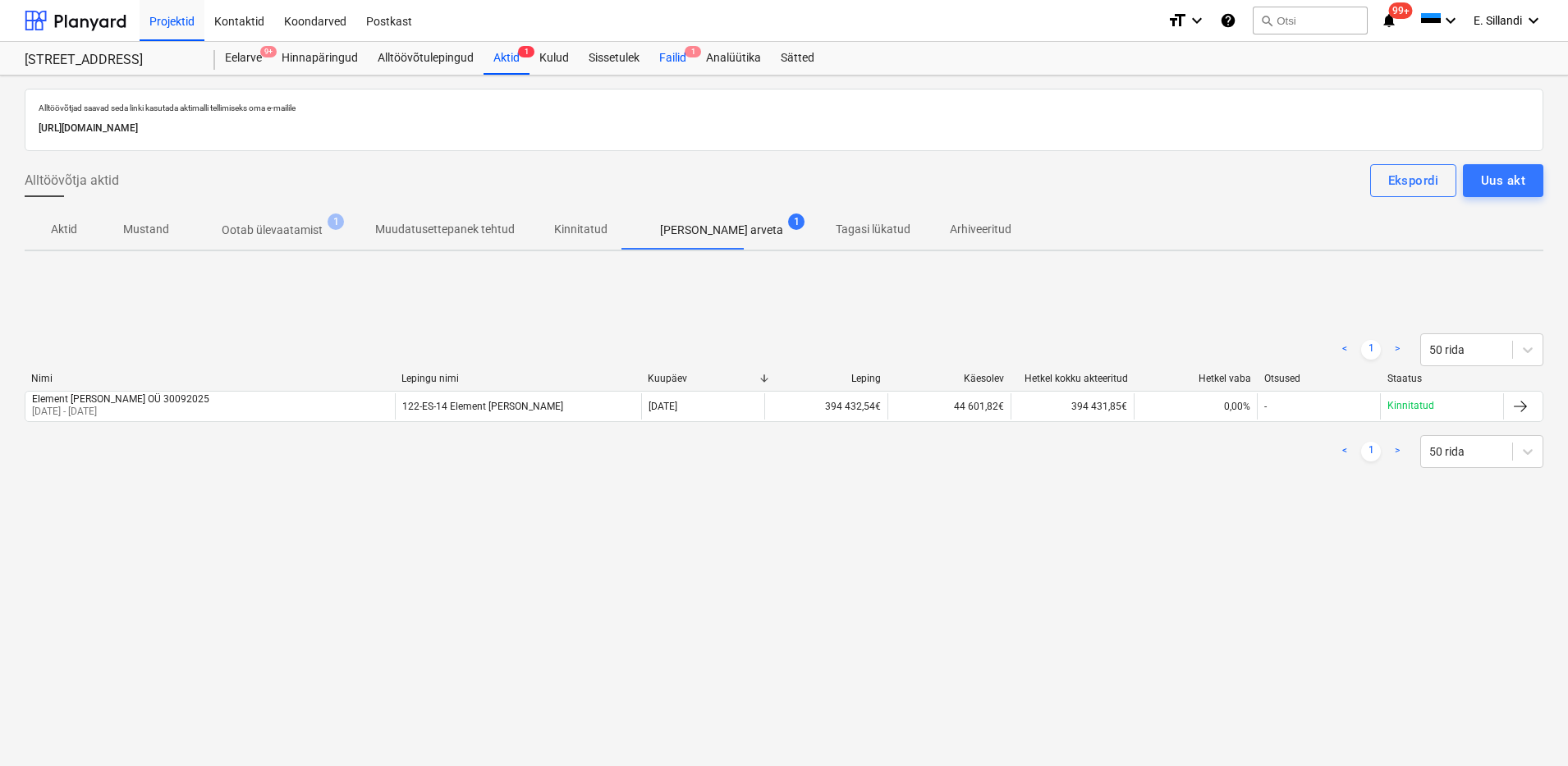
click at [671, 59] on div "Failid 1" at bounding box center [673, 59] width 47 height 33
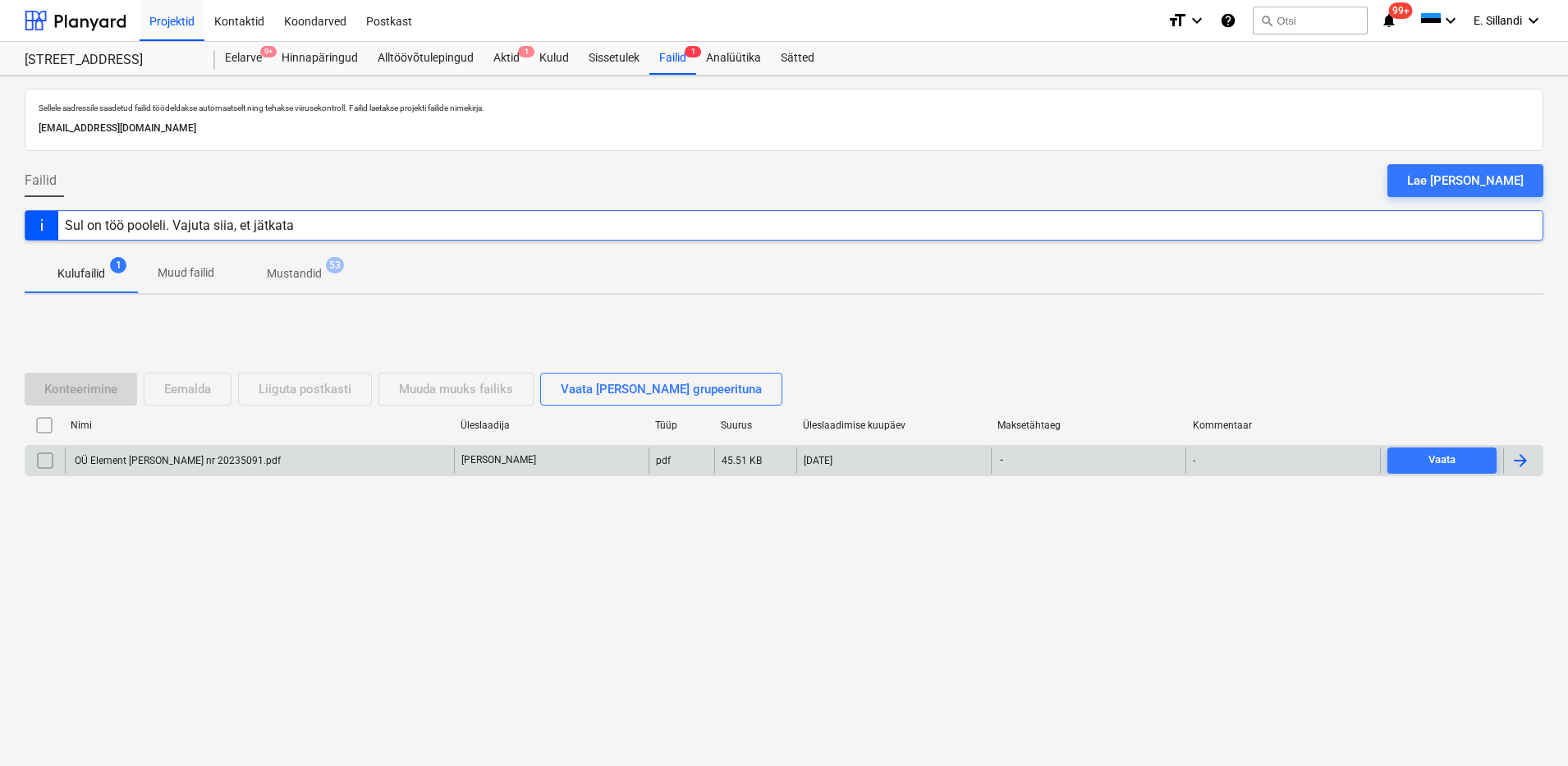
click at [252, 471] on div "OÜ Element [PERSON_NAME] nr 20235091.pdf" at bounding box center [259, 461] width 389 height 26
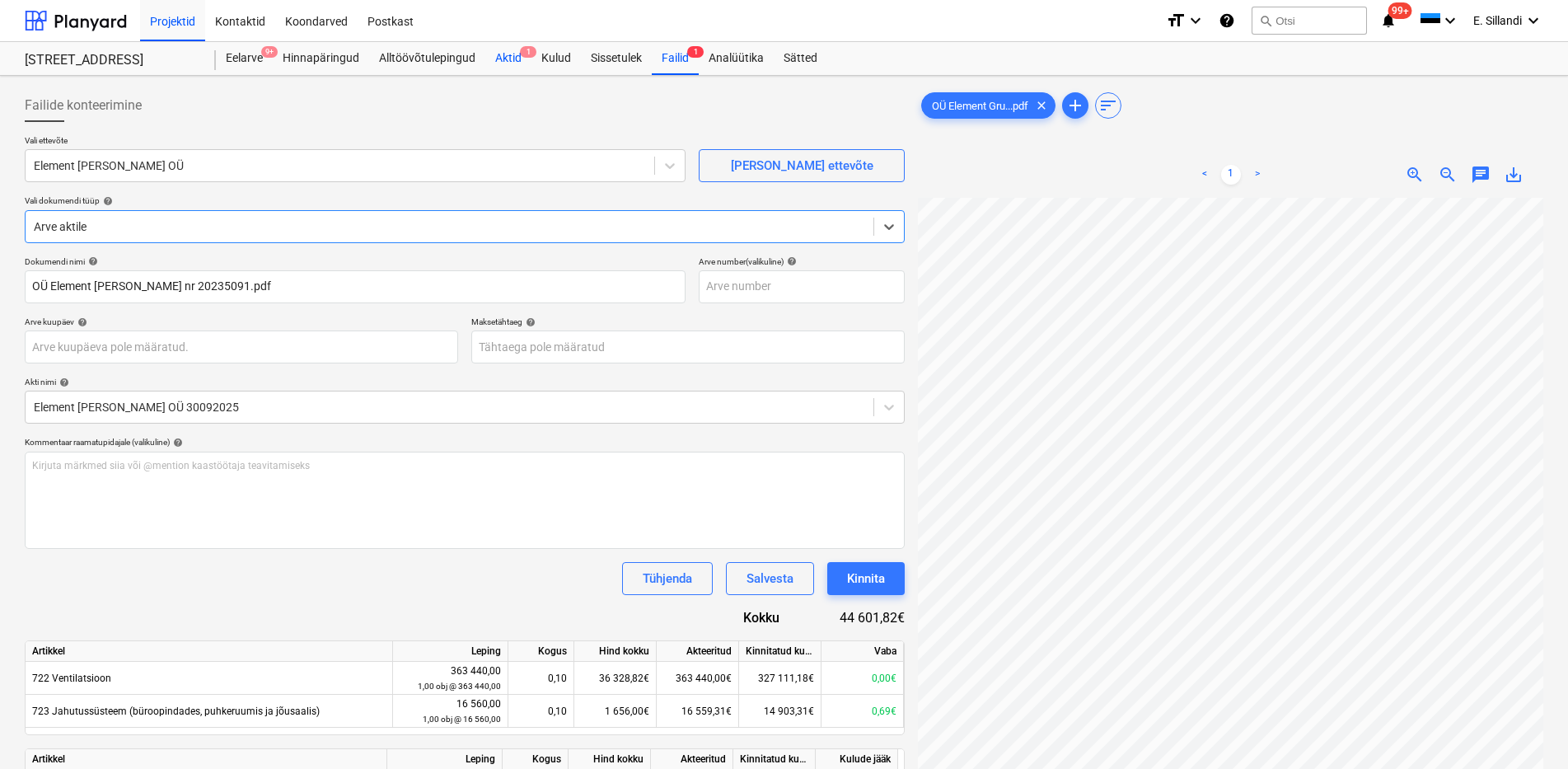
click at [488, 67] on div "Aktid 1" at bounding box center [508, 59] width 47 height 33
